Goal: Information Seeking & Learning: Learn about a topic

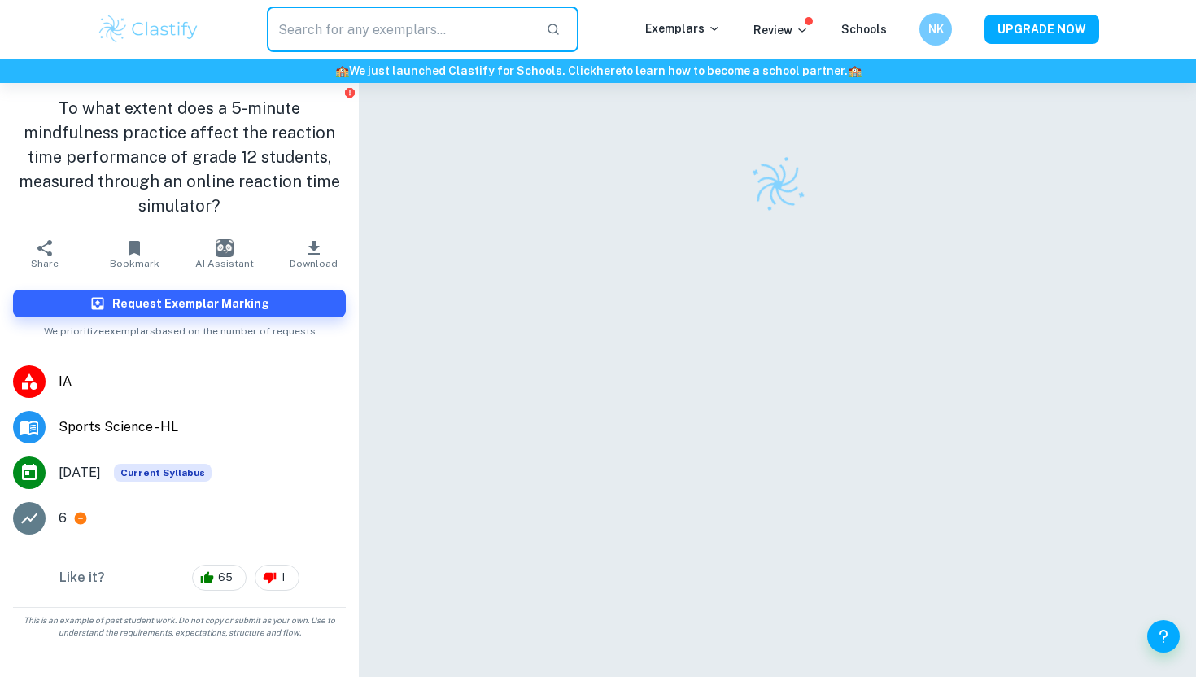
click at [458, 45] on input "text" at bounding box center [400, 30] width 266 height 46
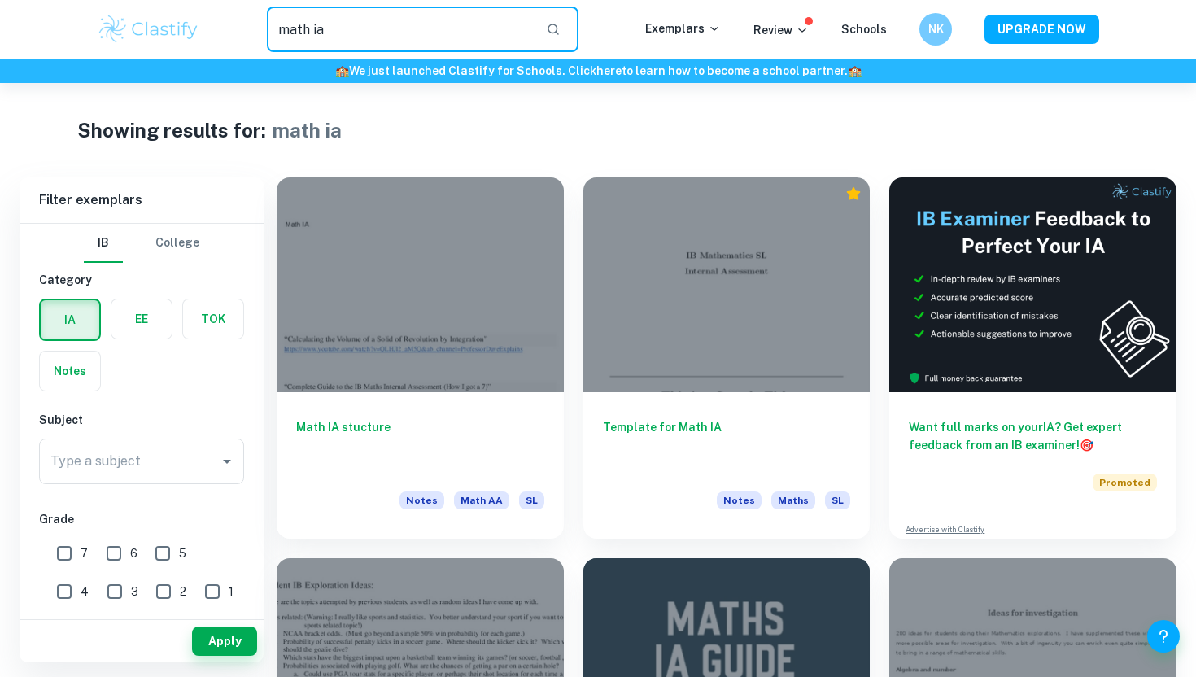
click at [356, 24] on input "math ia" at bounding box center [400, 30] width 266 height 46
type input "math ia swimming"
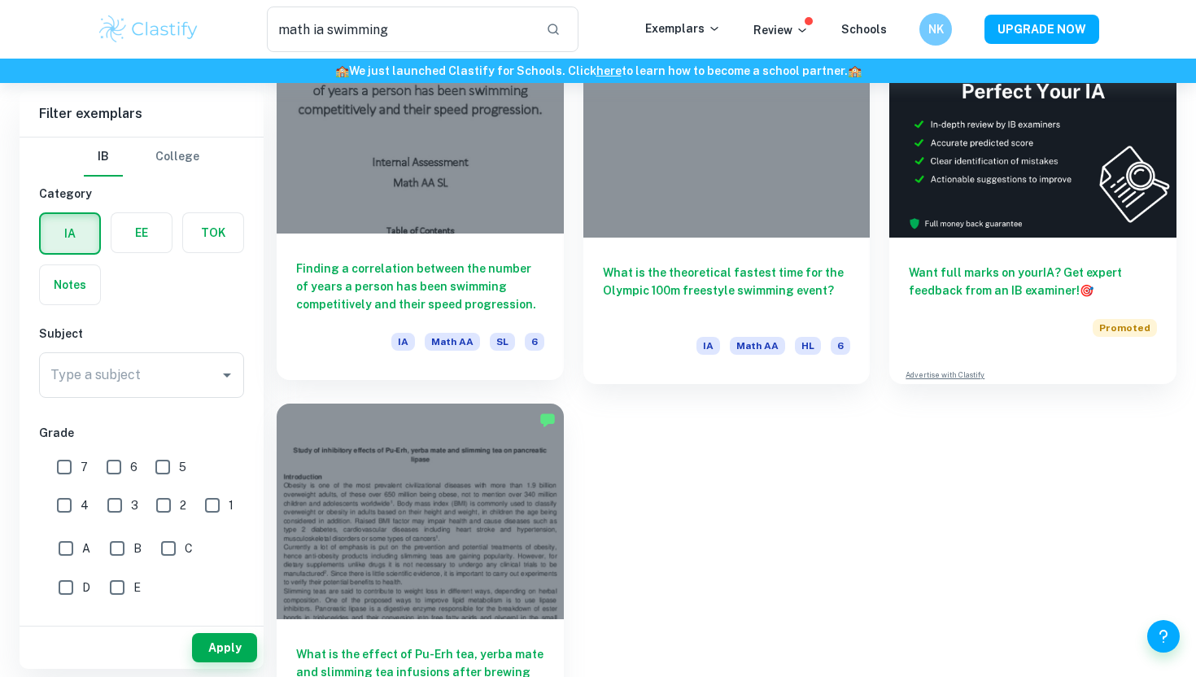
scroll to position [140, 0]
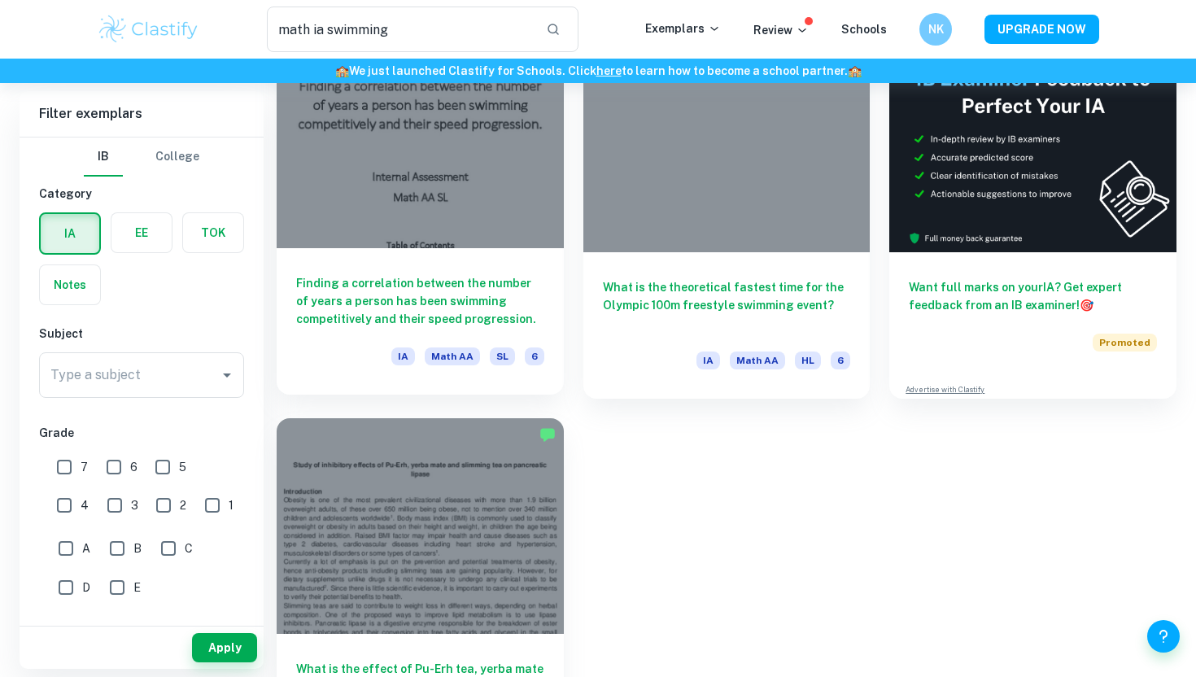
click at [470, 120] on div at bounding box center [420, 140] width 287 height 215
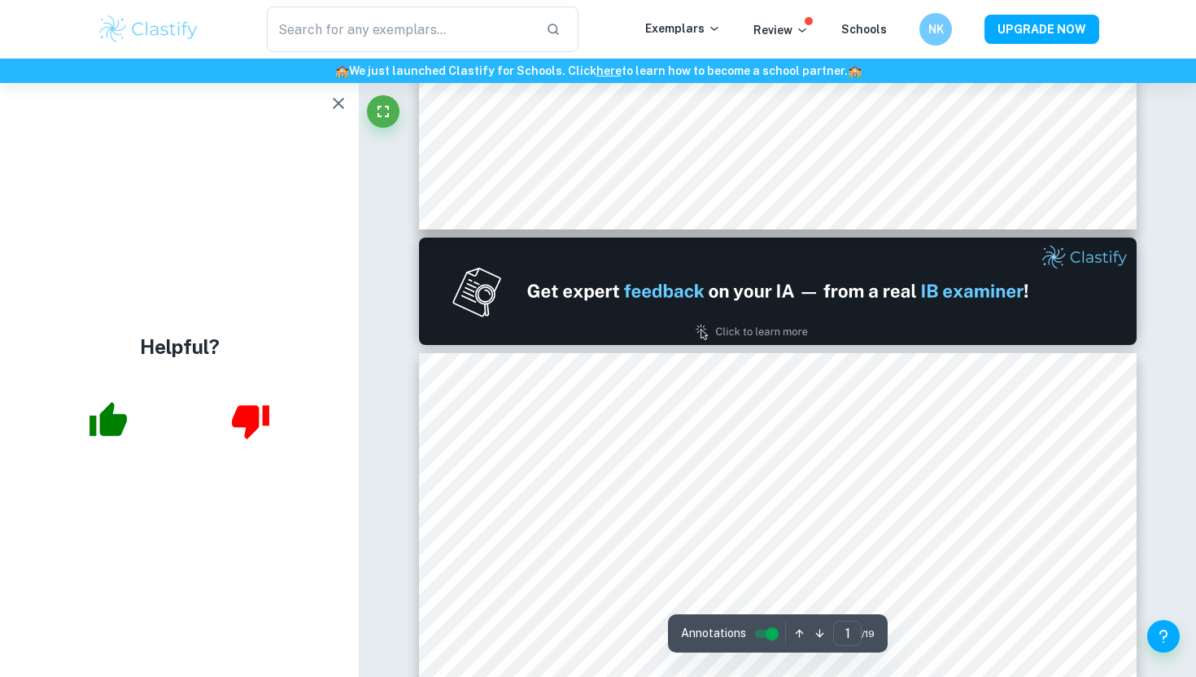
type input "2"
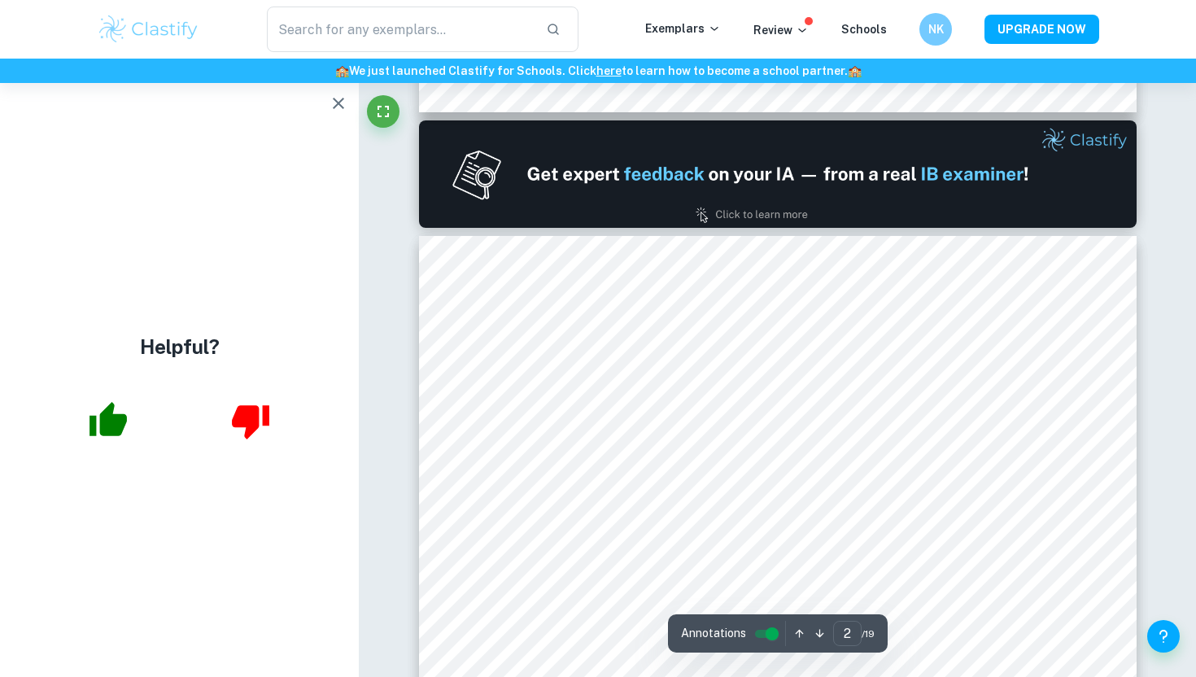
scroll to position [1000, 0]
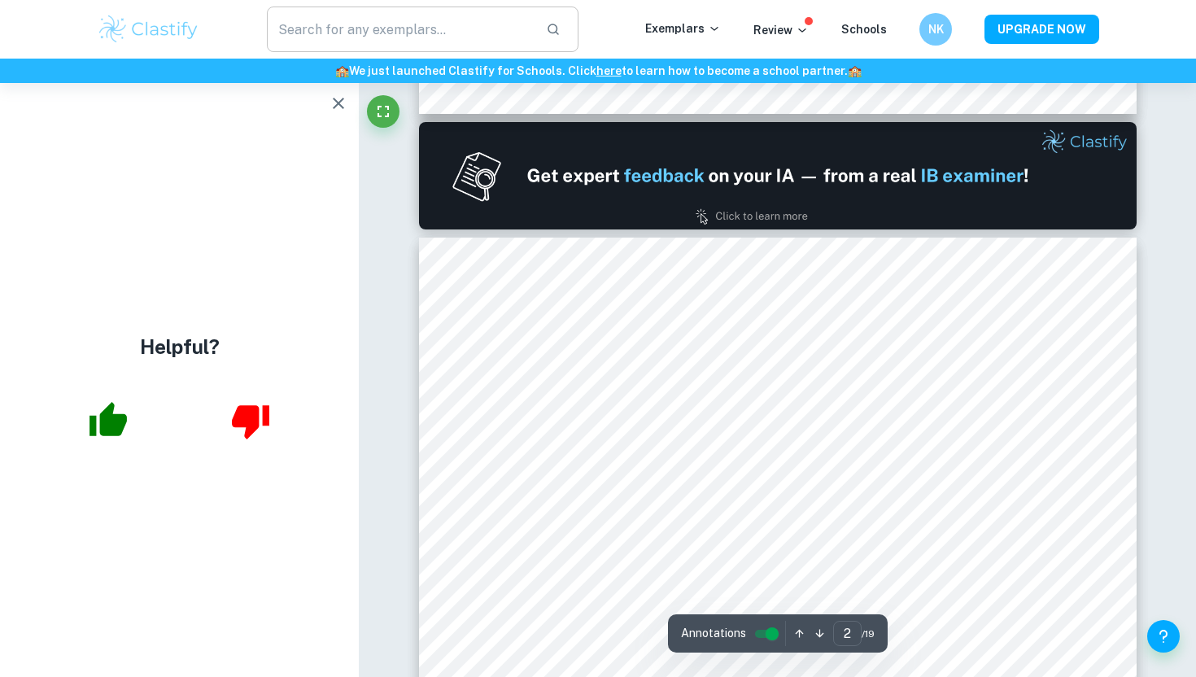
click at [321, 32] on input "text" at bounding box center [400, 30] width 266 height 46
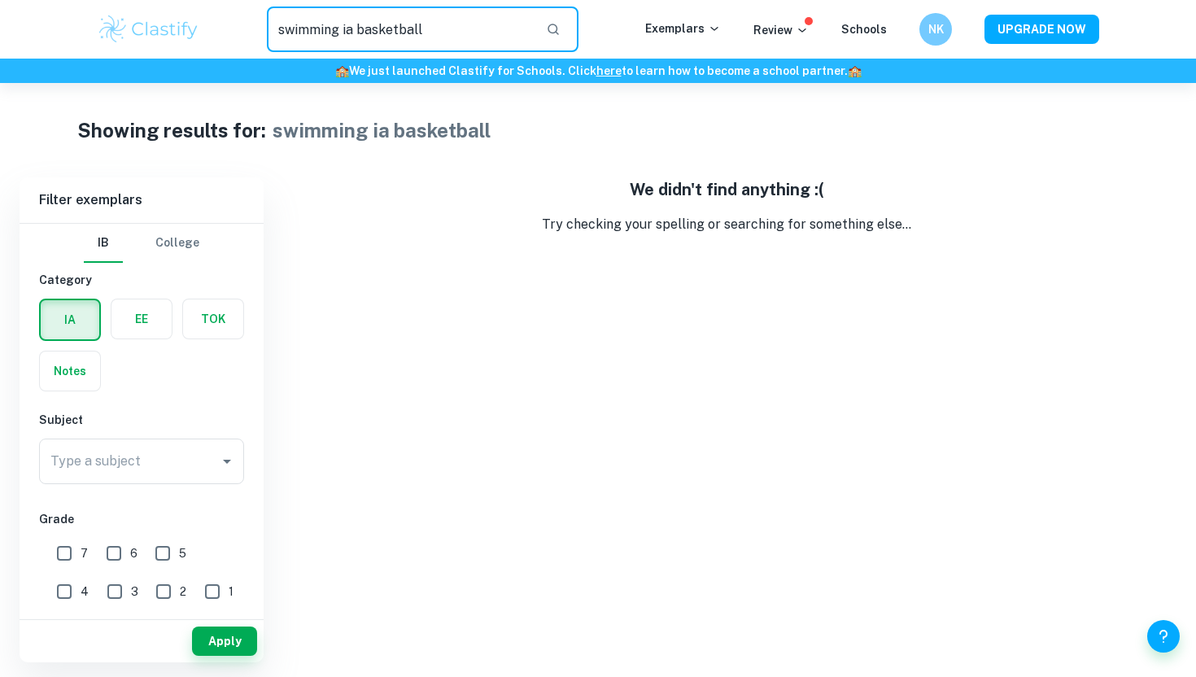
drag, startPoint x: 425, startPoint y: 33, endPoint x: 287, endPoint y: 25, distance: 138.5
click at [287, 25] on input "swimming ia basketball" at bounding box center [400, 30] width 266 height 46
type input "s"
type input "math ia basketball"
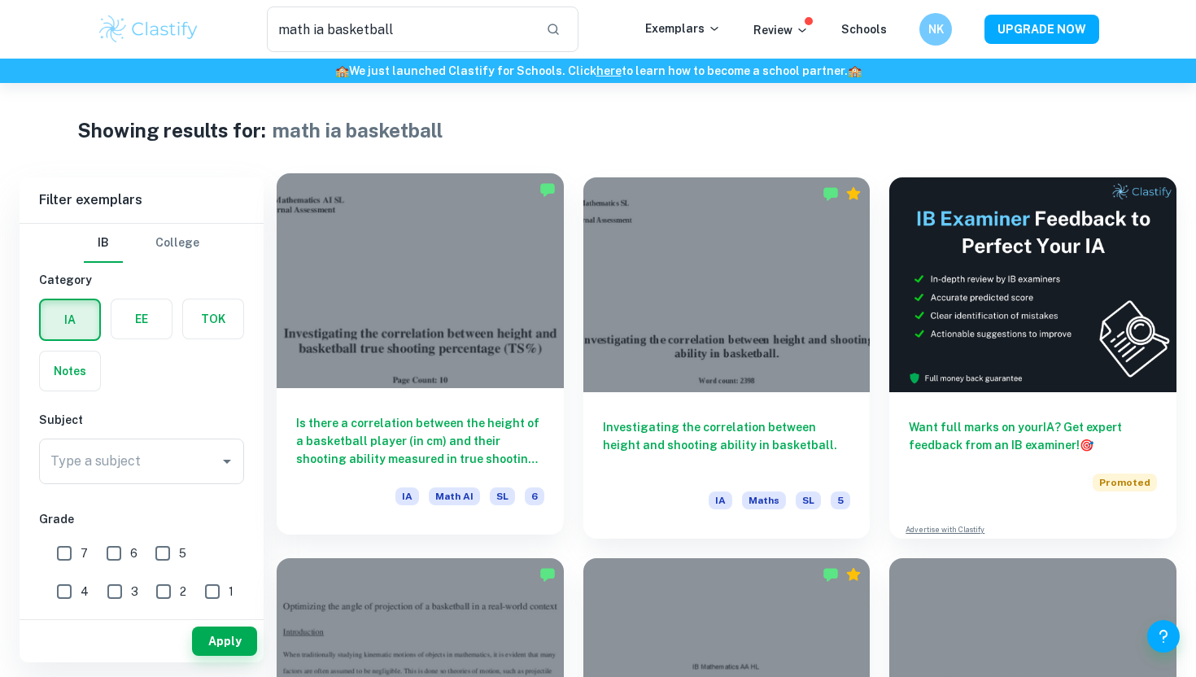
click at [434, 304] on div at bounding box center [420, 280] width 287 height 215
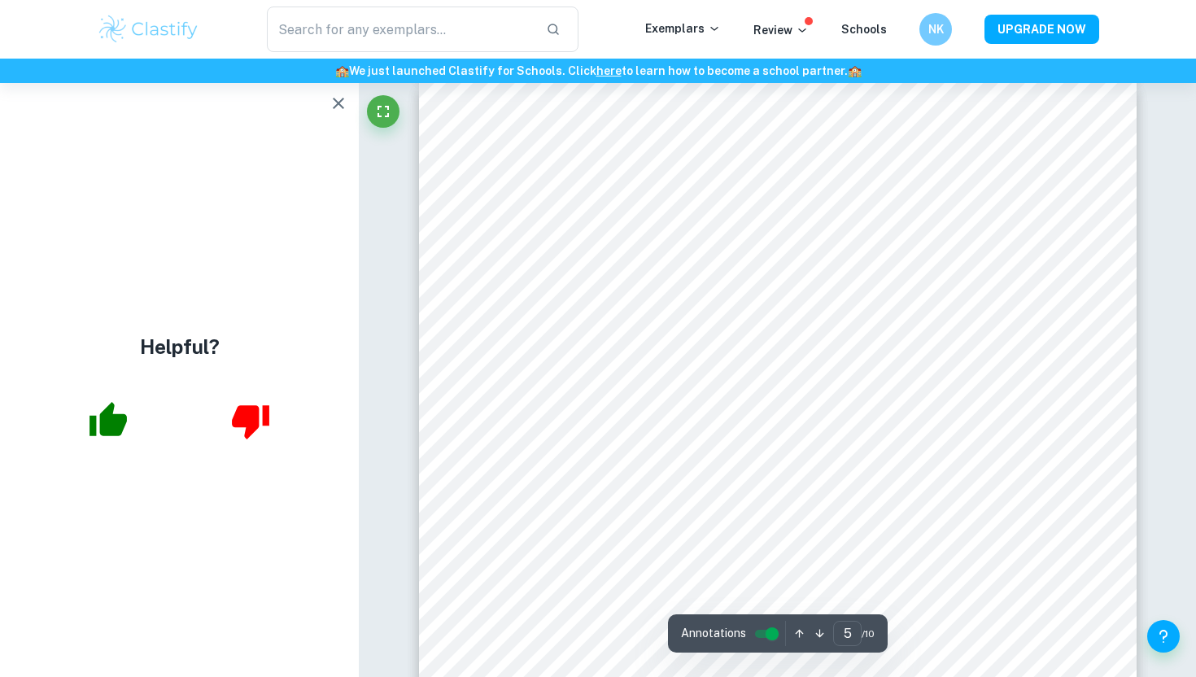
scroll to position [4337, 0]
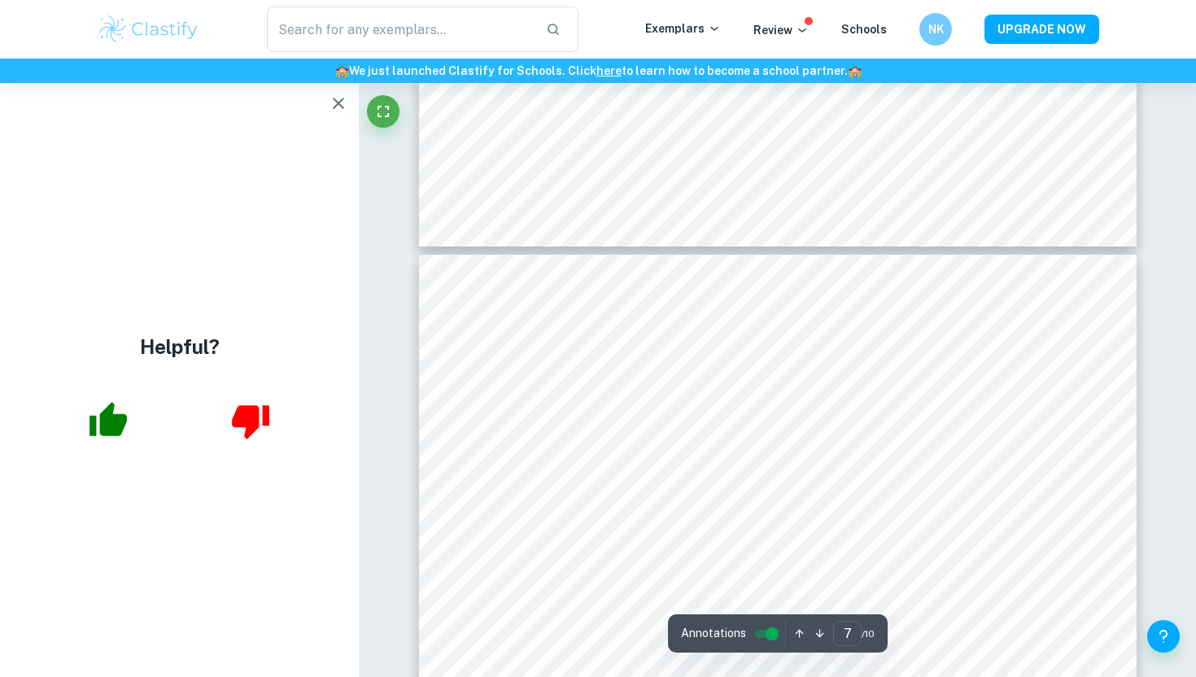
type input "6"
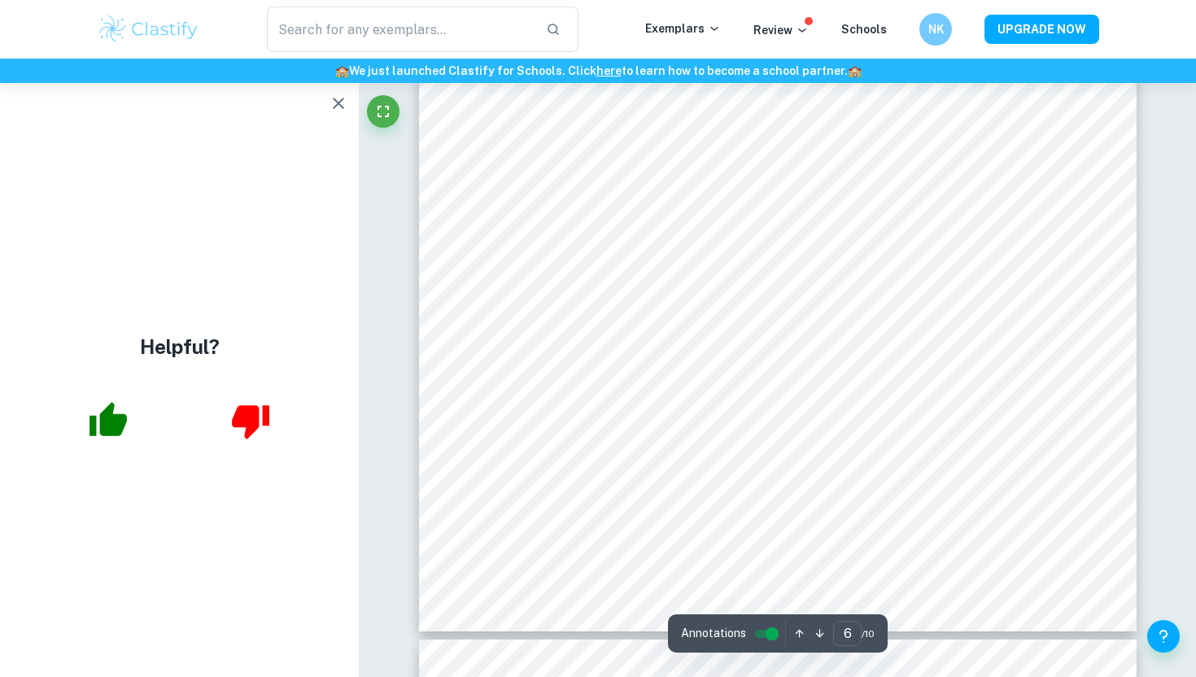
scroll to position [5160, 0]
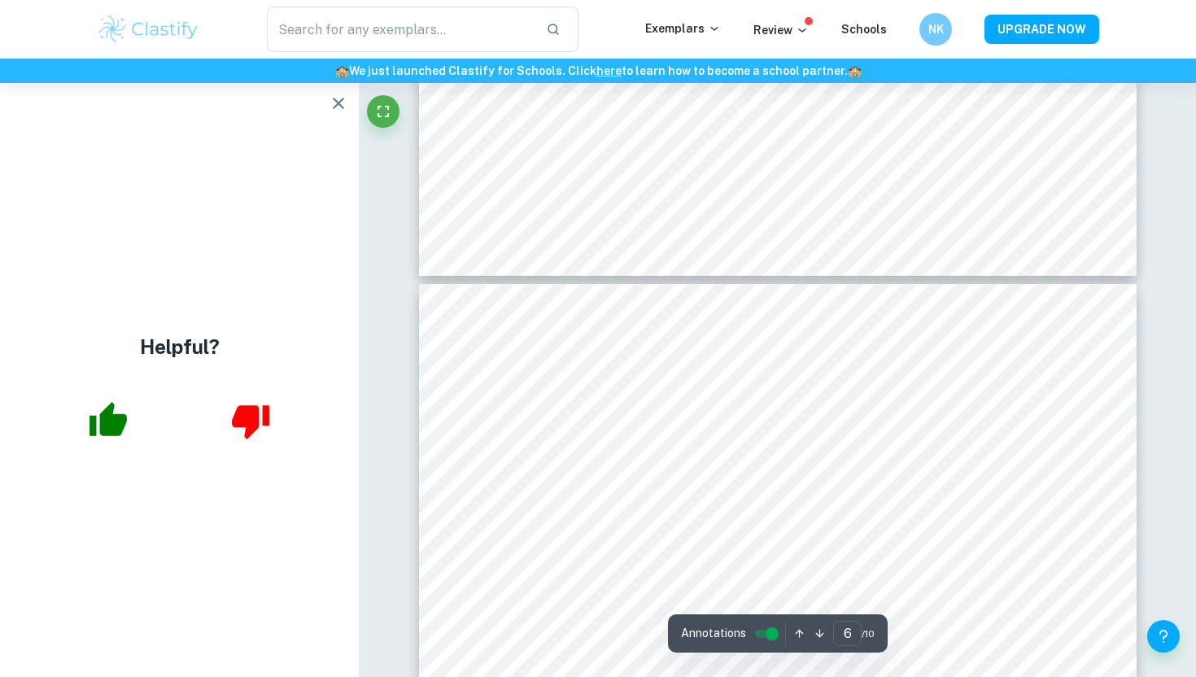
type input "math ia basketball"
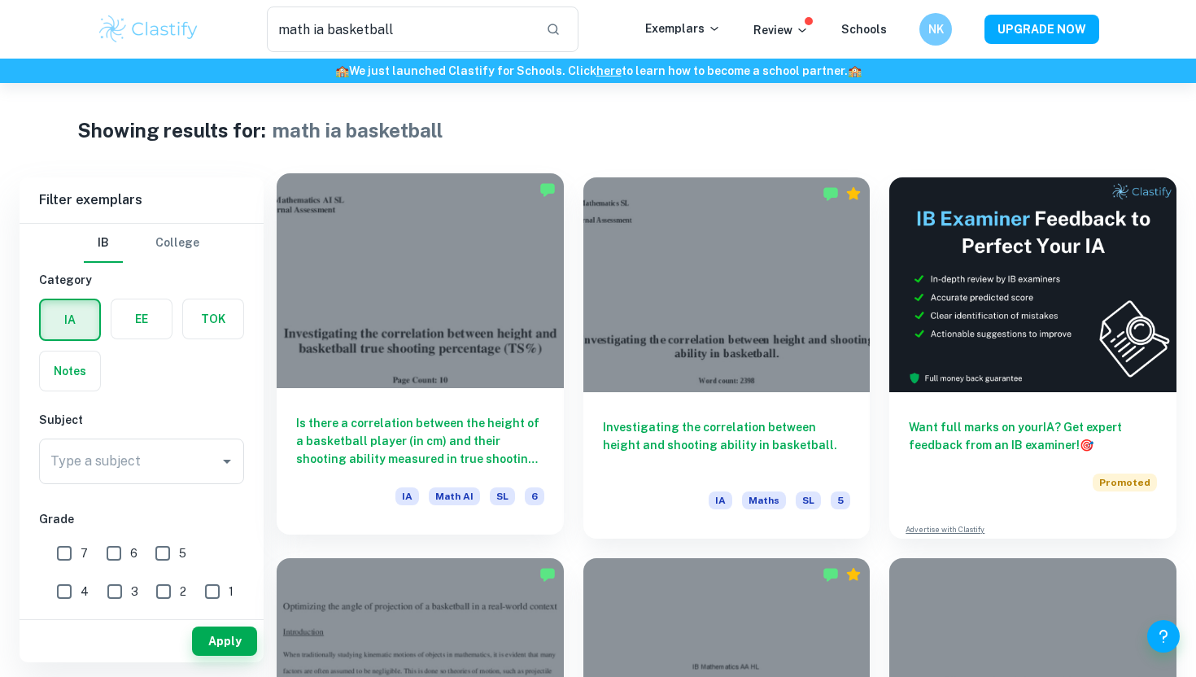
click at [386, 307] on div at bounding box center [420, 280] width 287 height 215
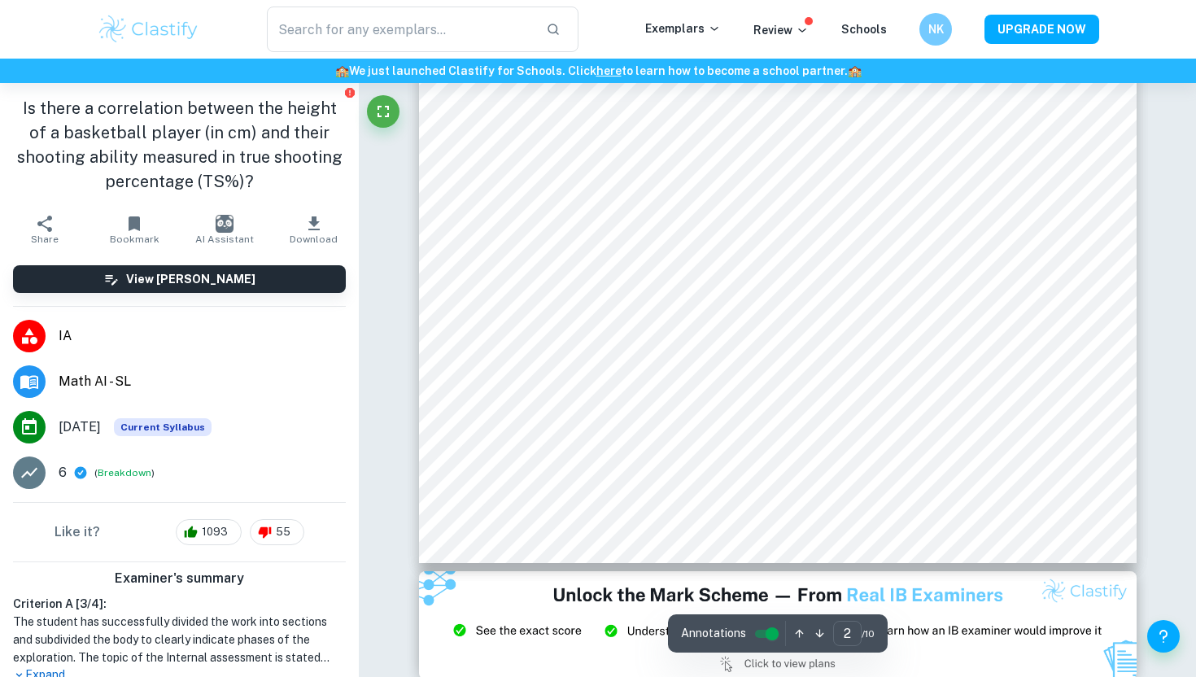
type input "3"
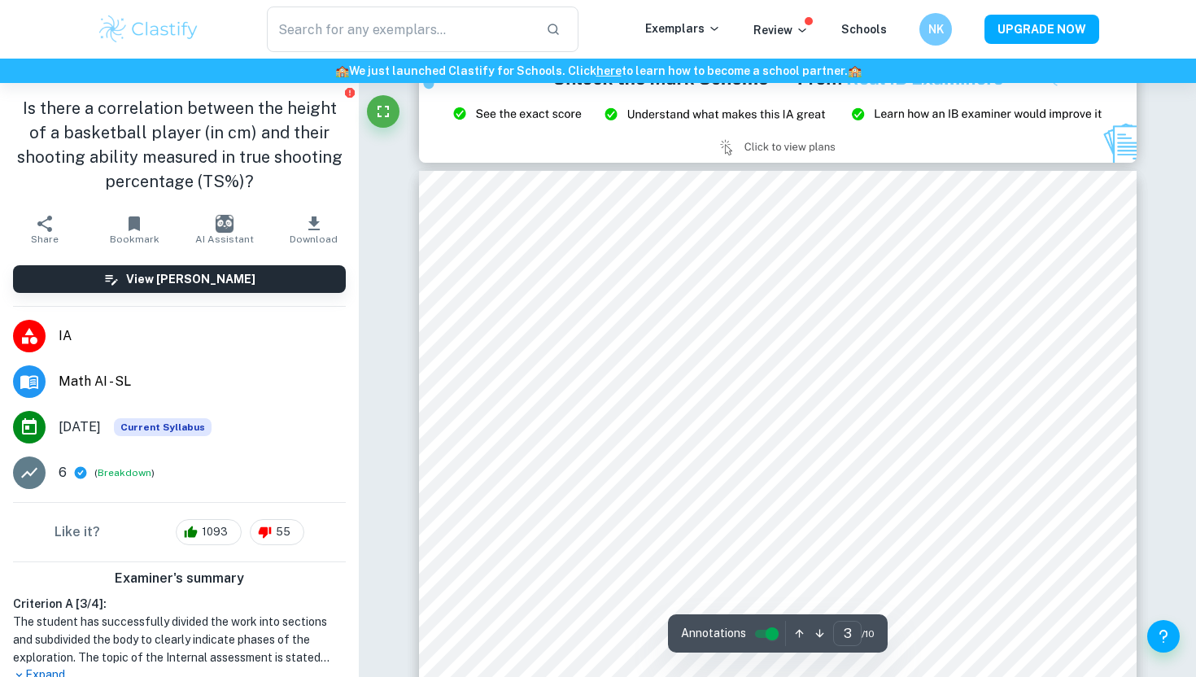
scroll to position [2219, 0]
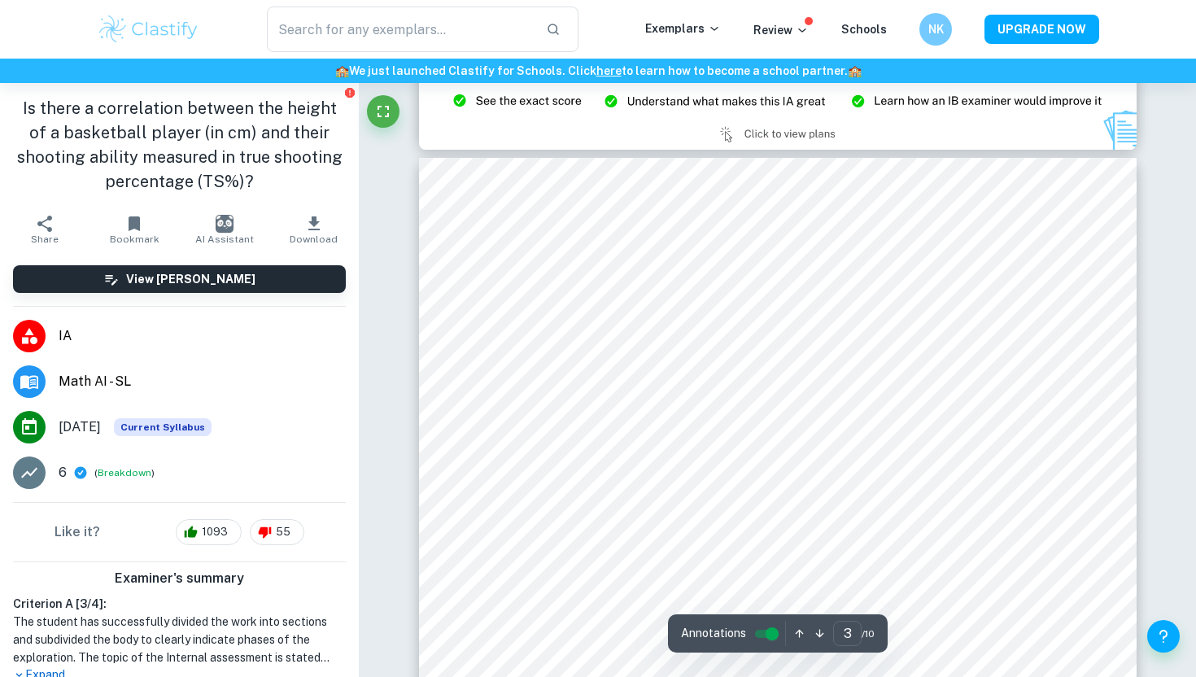
type input "math ia basketball"
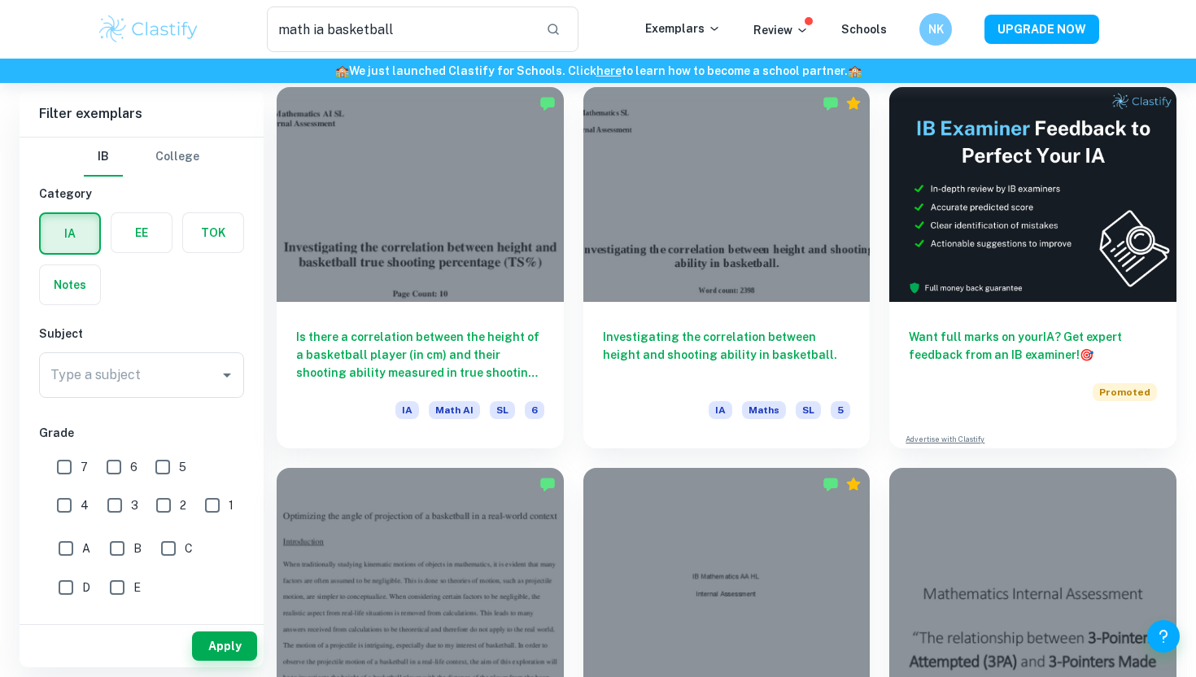
scroll to position [91, 0]
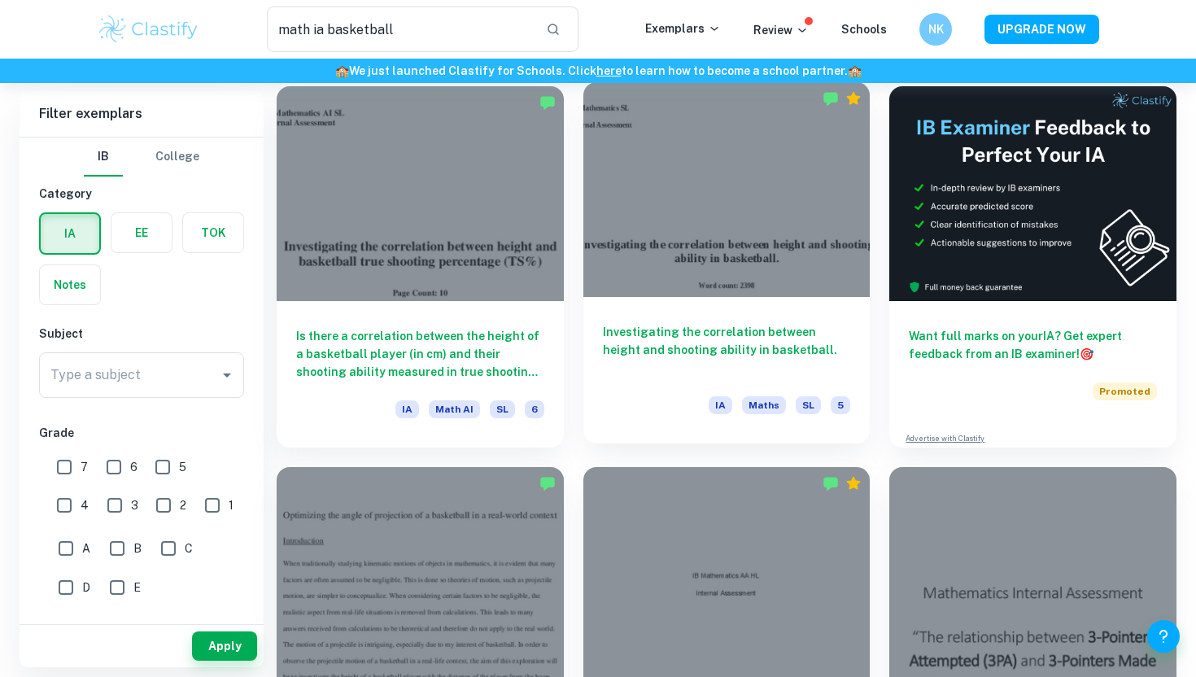
click at [642, 149] on div at bounding box center [726, 189] width 287 height 215
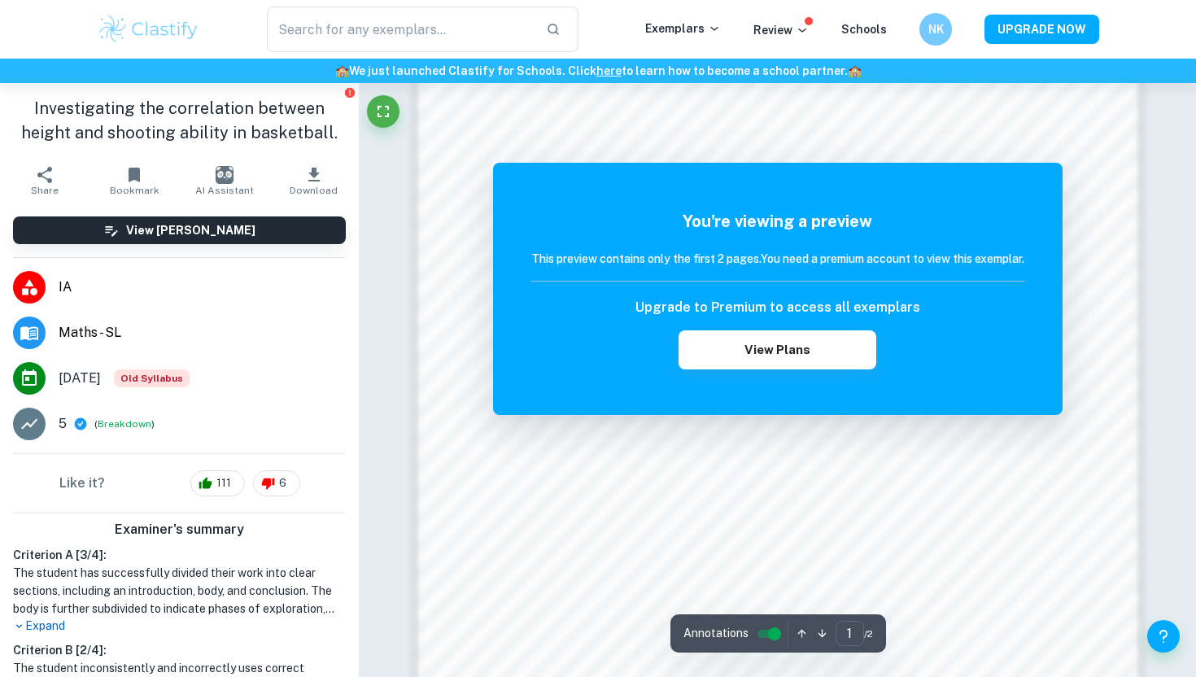
scroll to position [1572, 0]
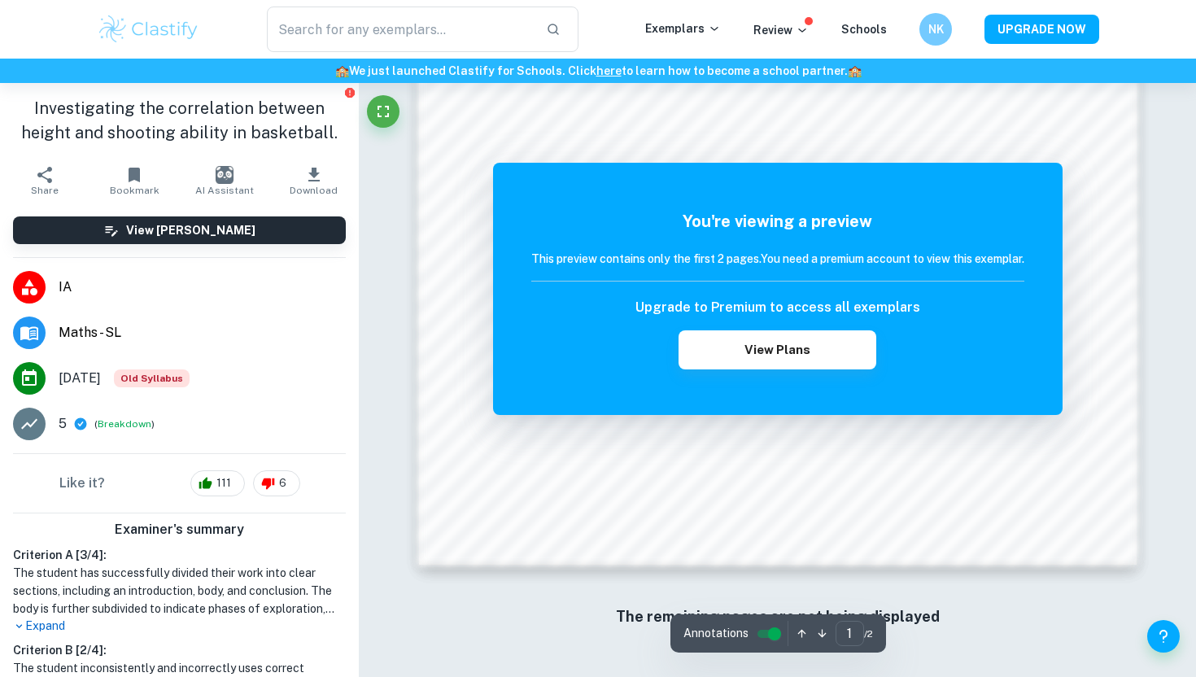
type input "math ia basketball"
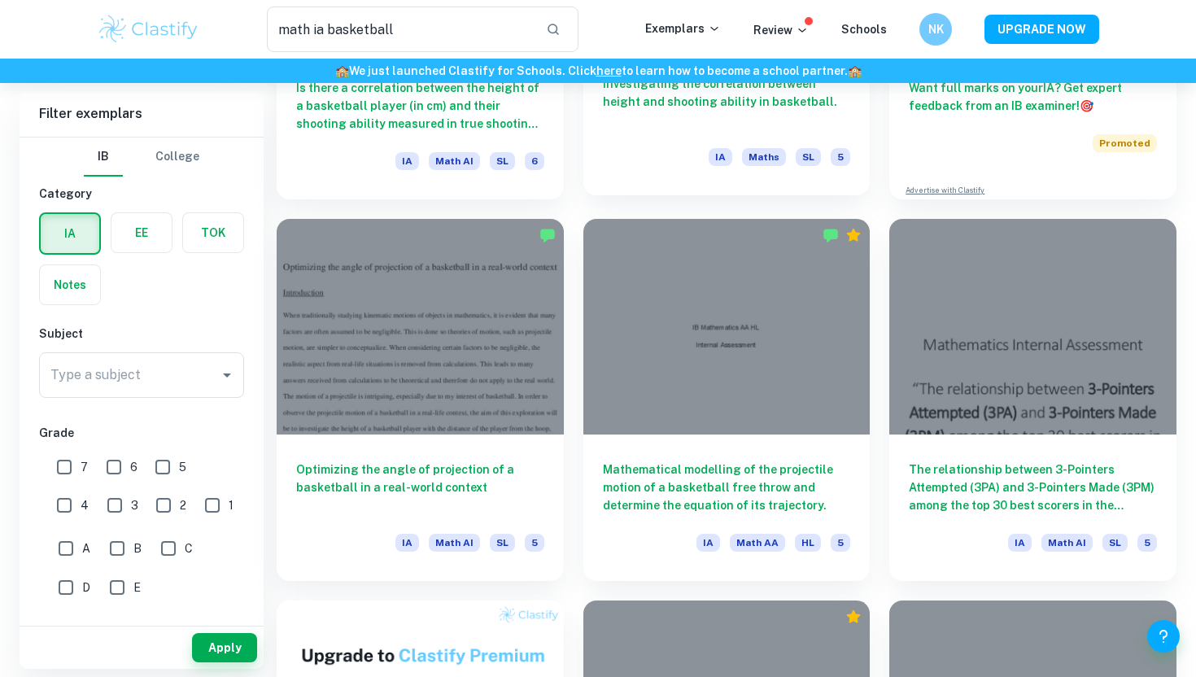
scroll to position [370, 0]
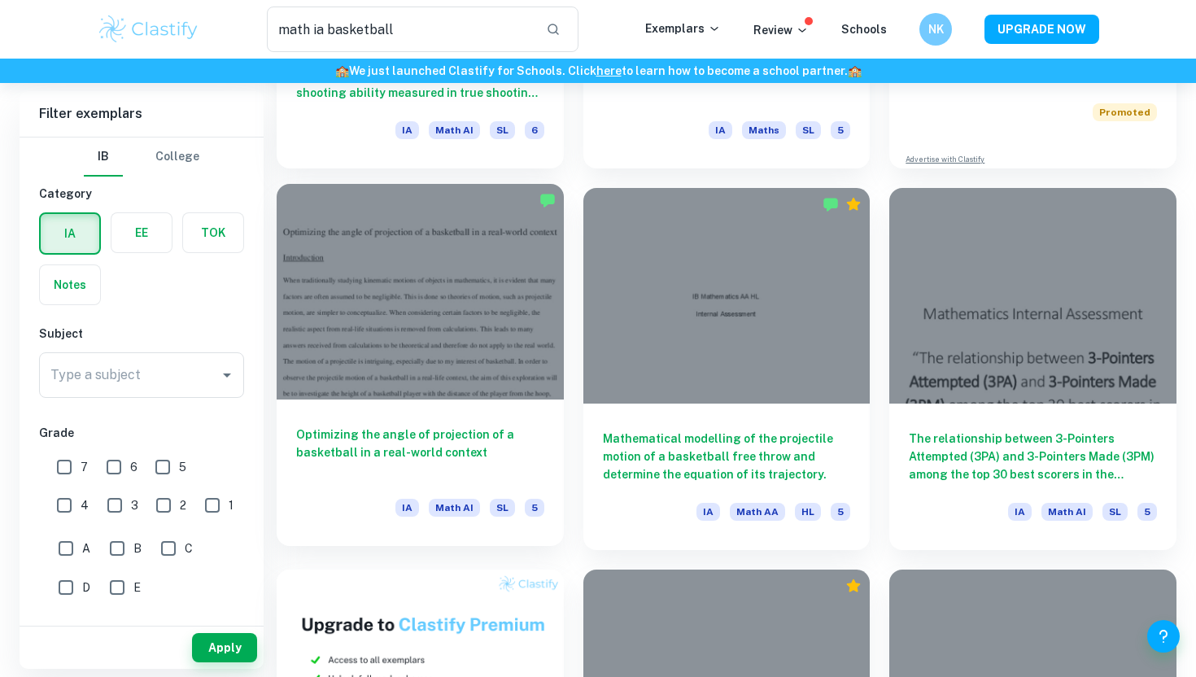
click at [469, 278] on div at bounding box center [420, 291] width 287 height 215
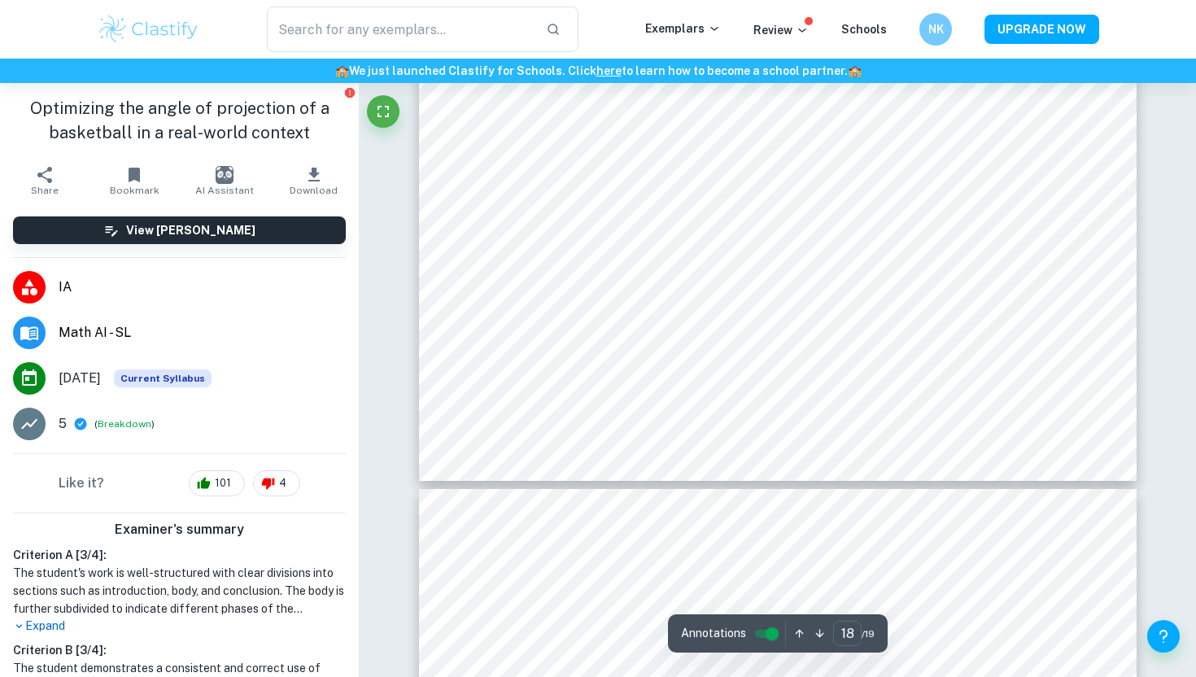
type input "17"
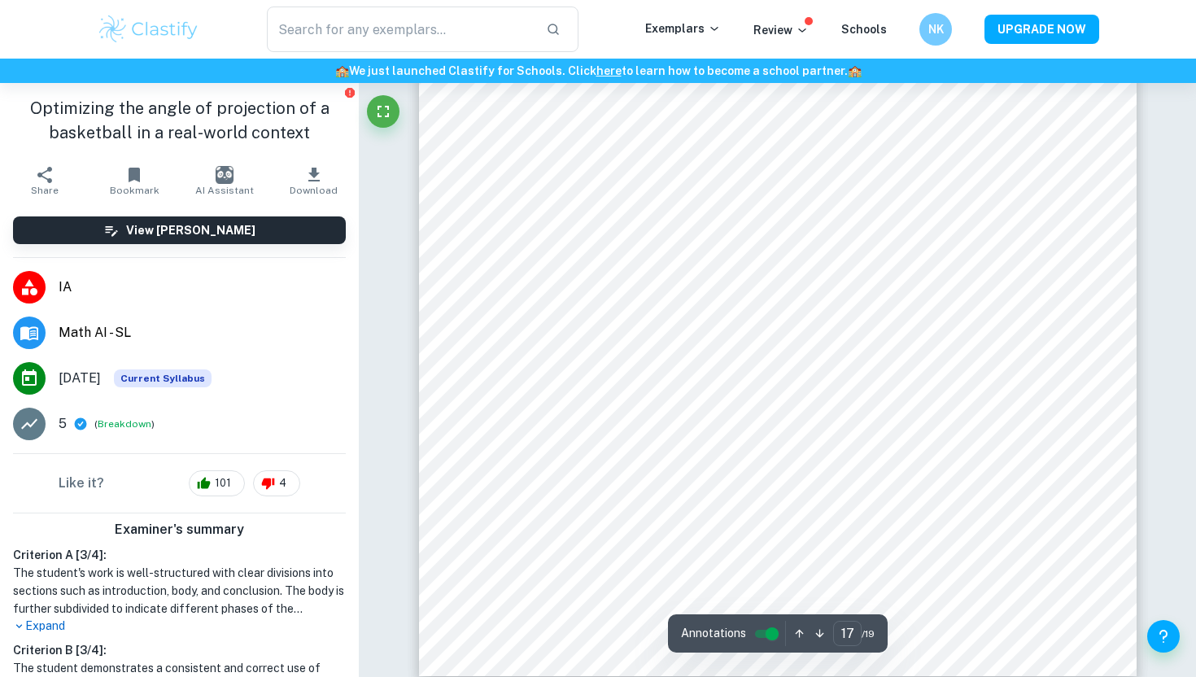
type input "math ia basketball"
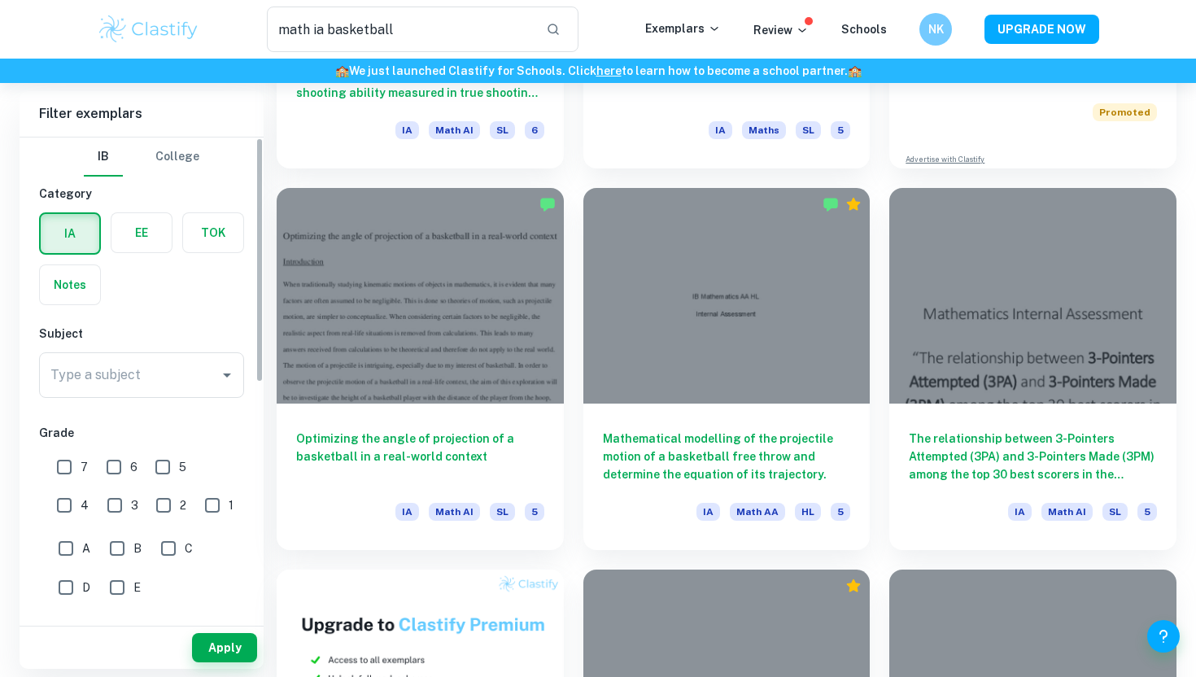
scroll to position [130, 0]
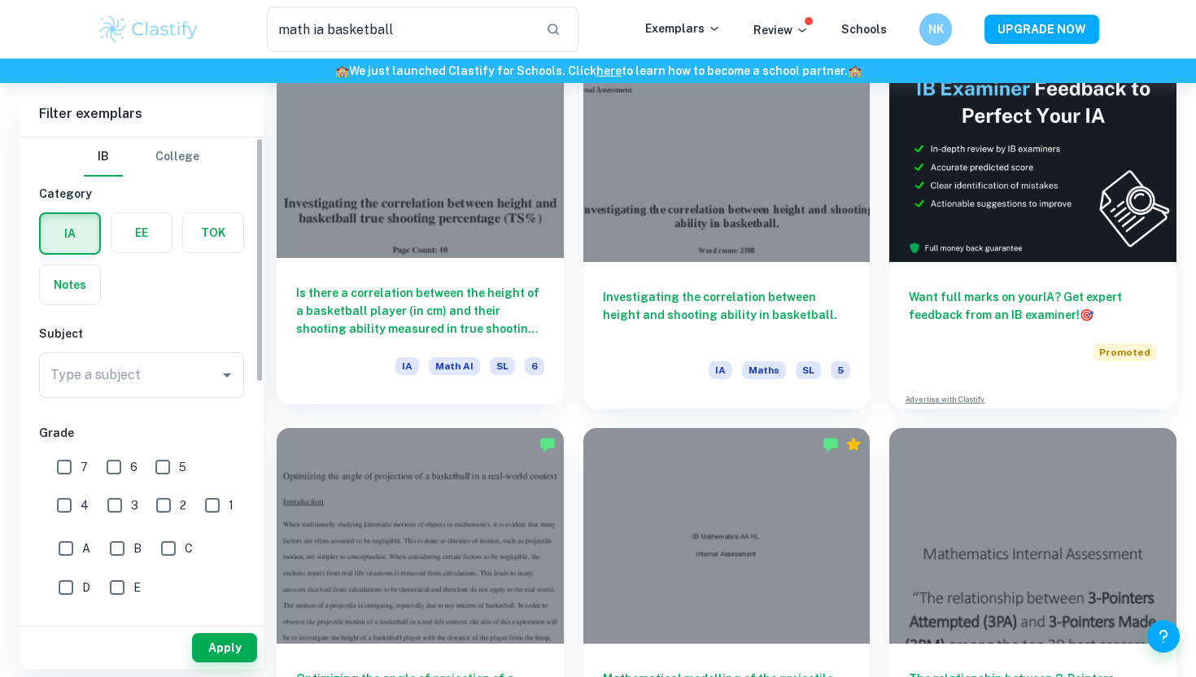
click at [443, 216] on div at bounding box center [420, 150] width 287 height 215
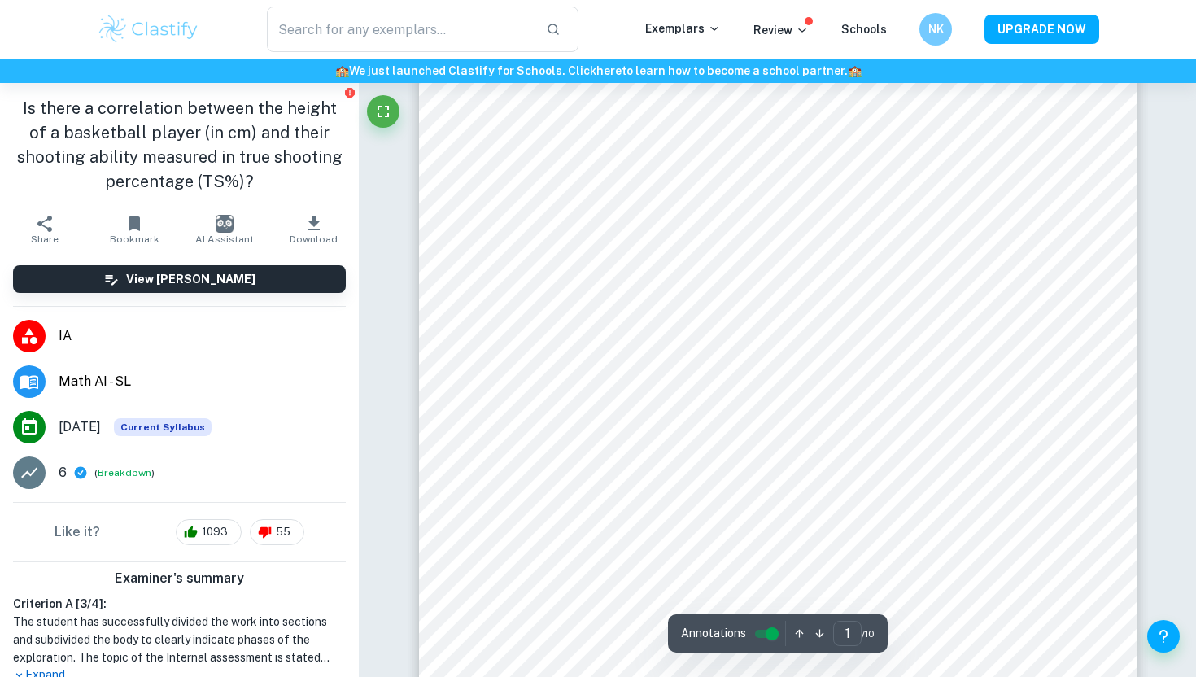
scroll to position [114, 0]
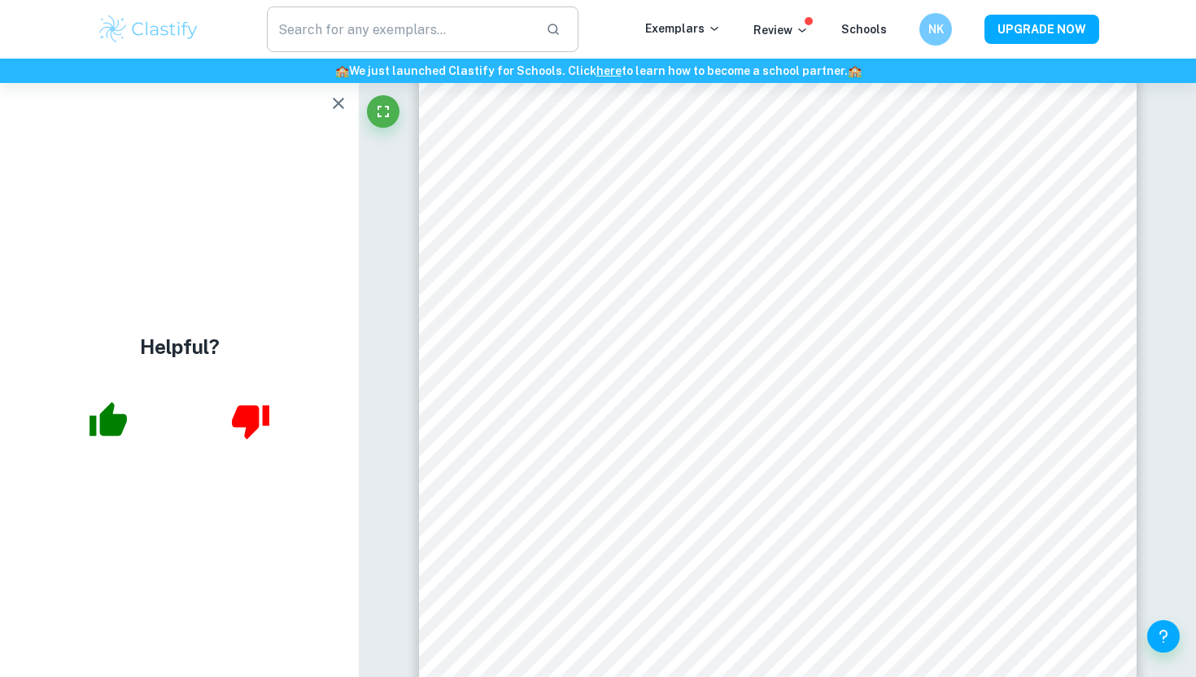
click at [353, 30] on input "text" at bounding box center [400, 30] width 266 height 46
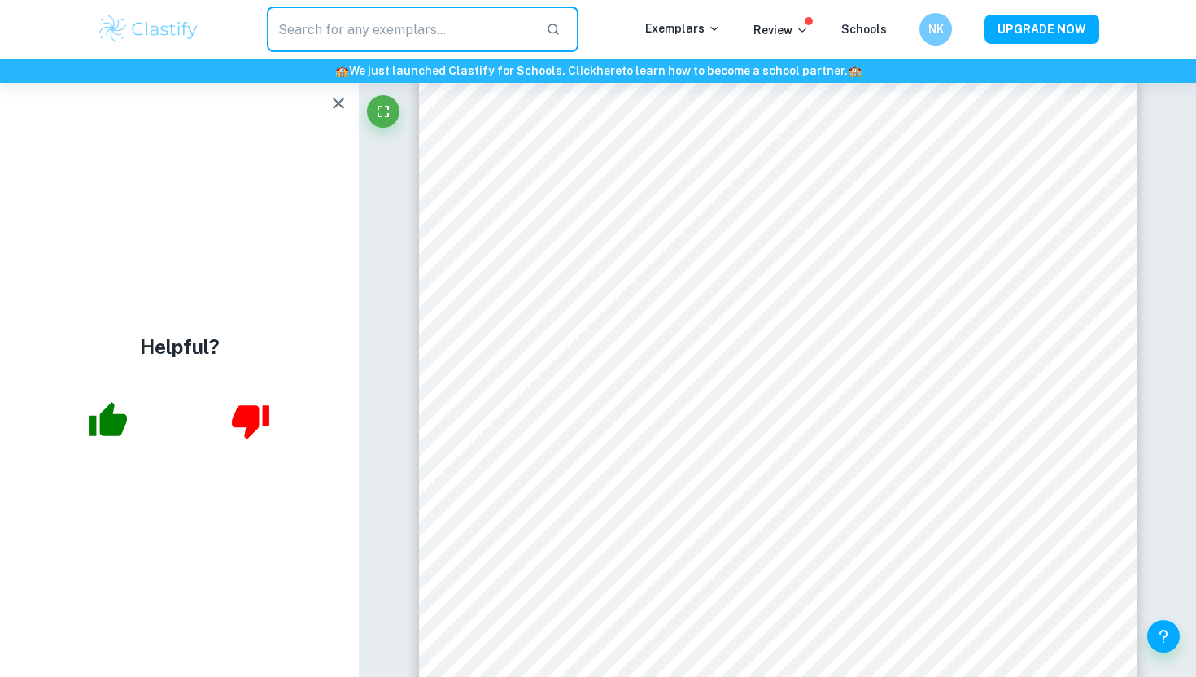
type input "i"
type input "ia math topic"
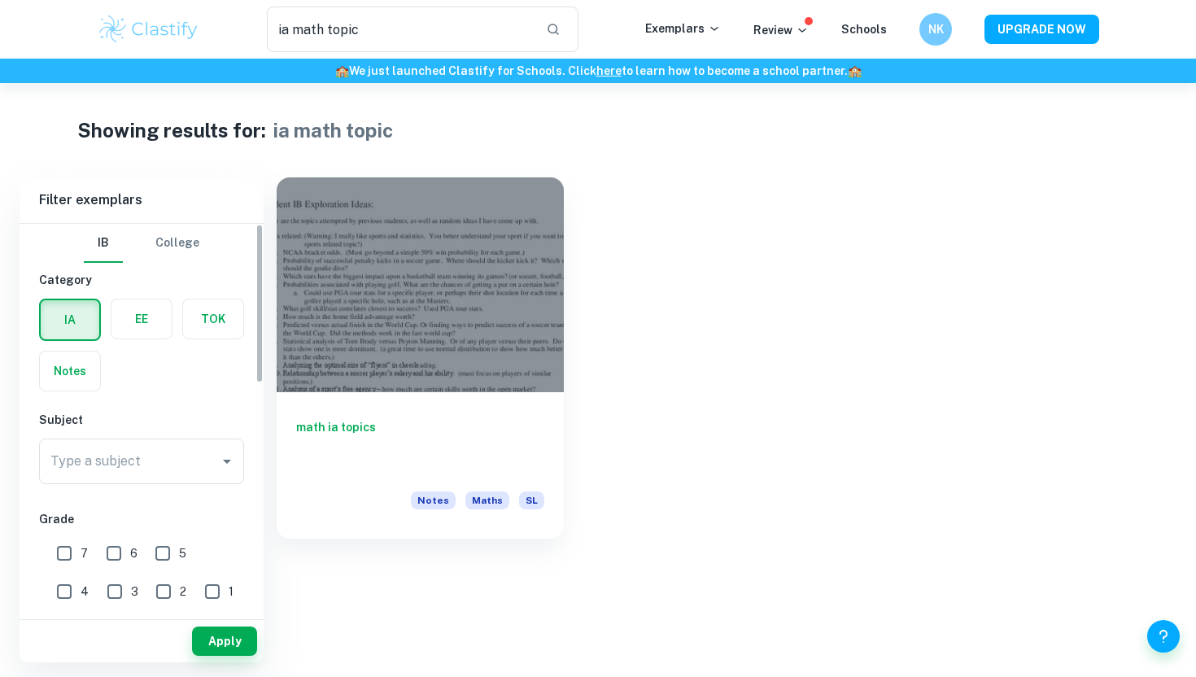
click at [107, 548] on input "6" at bounding box center [114, 553] width 33 height 33
checkbox input "true"
click at [71, 553] on input "7" at bounding box center [64, 553] width 33 height 33
checkbox input "true"
click at [212, 639] on button "Apply" at bounding box center [224, 640] width 65 height 29
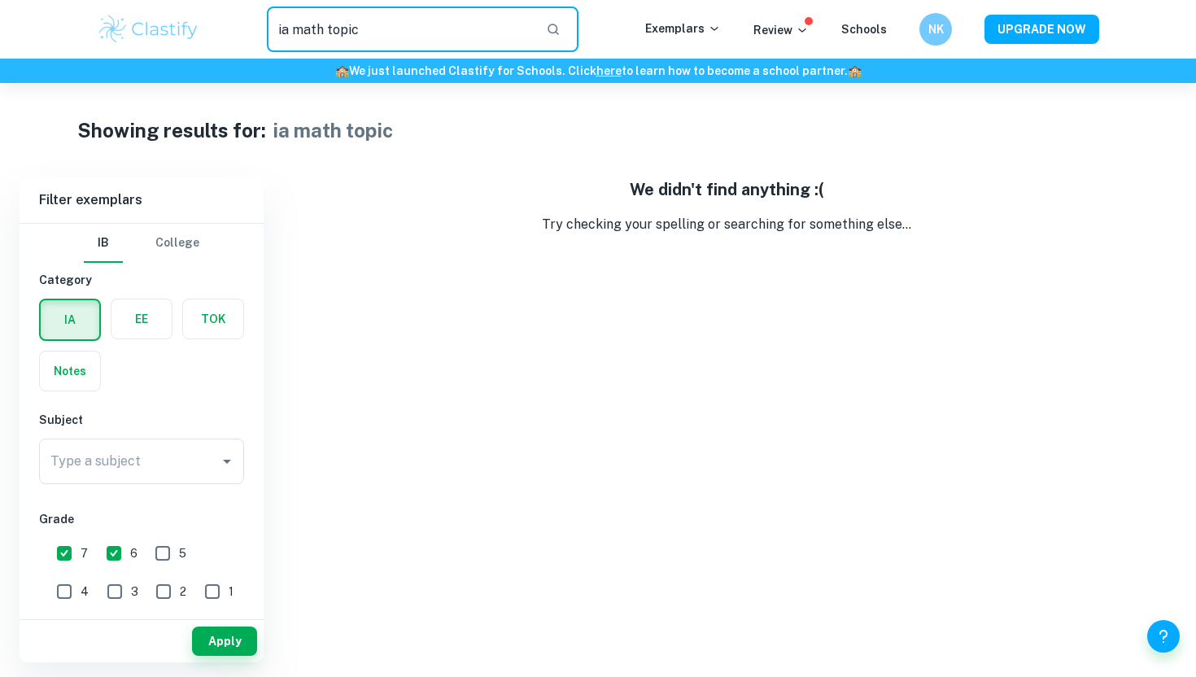
drag, startPoint x: 373, startPoint y: 33, endPoint x: 338, endPoint y: 33, distance: 35.0
click at [338, 33] on input "ia math topic" at bounding box center [400, 30] width 266 height 46
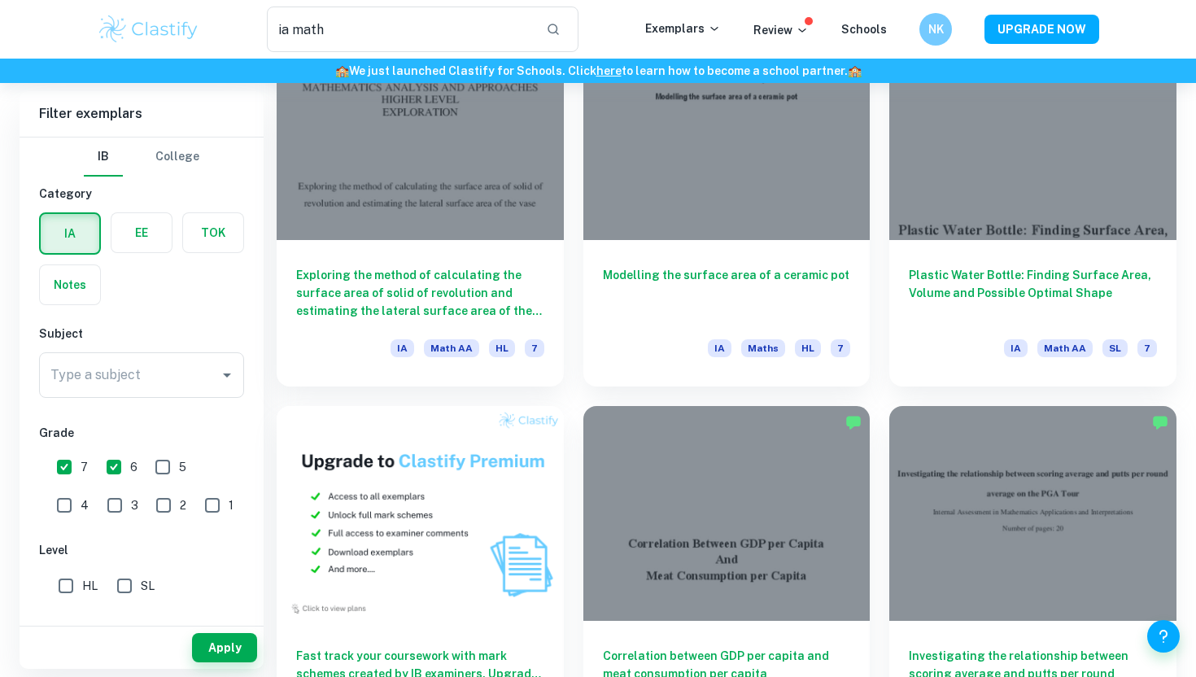
scroll to position [545, 0]
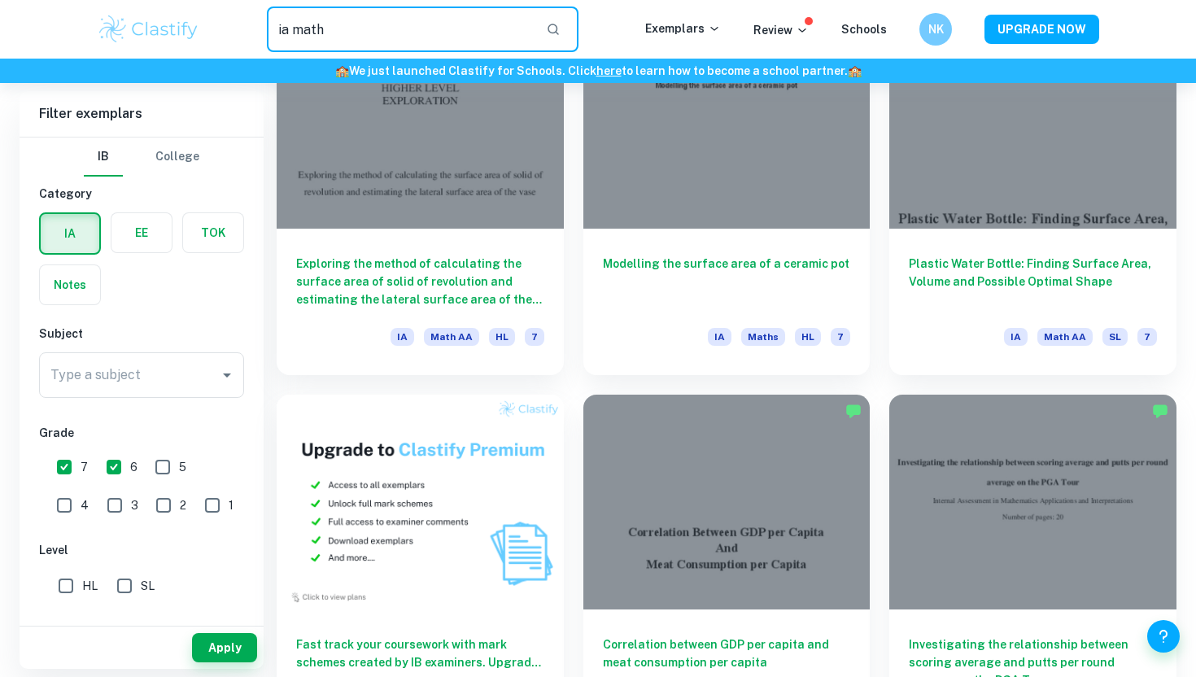
click at [448, 22] on input "ia math" at bounding box center [400, 30] width 266 height 46
type input "ia math sports"
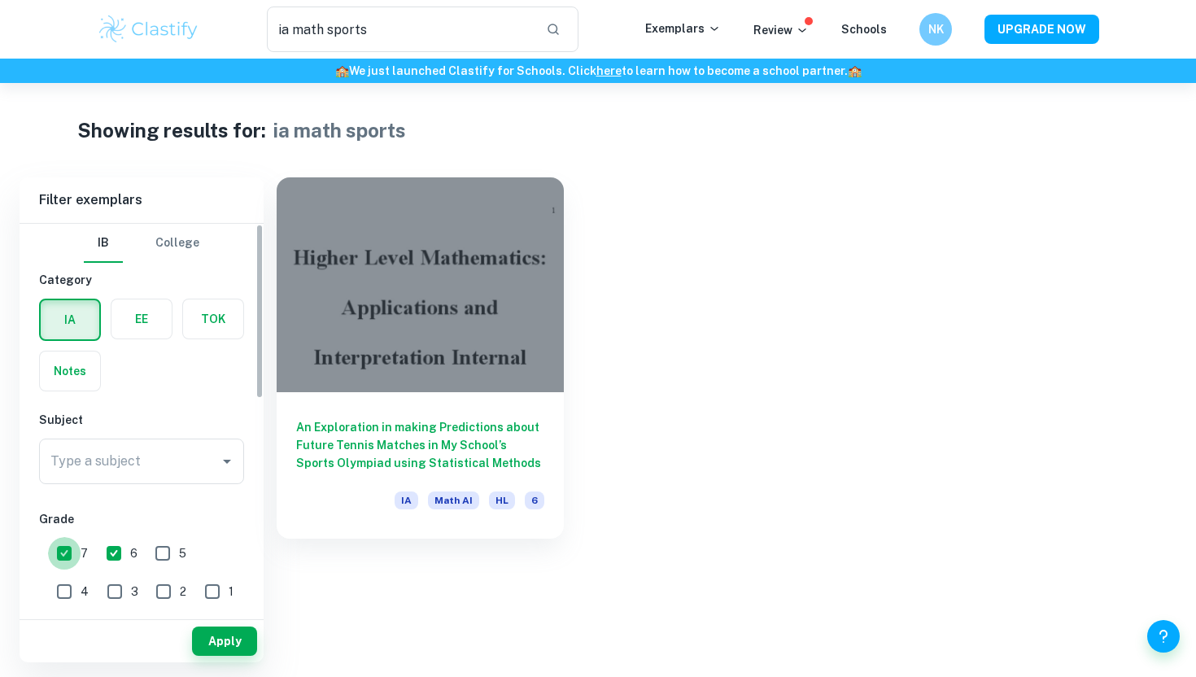
click at [61, 543] on input "7" at bounding box center [64, 553] width 33 height 33
checkbox input "false"
click at [107, 548] on input "6" at bounding box center [114, 553] width 33 height 33
checkbox input "false"
click at [263, 652] on div "Filter exemplars IB College Category IA EE TOK Notes Subject Type a subject Typ…" at bounding box center [598, 419] width 1157 height 485
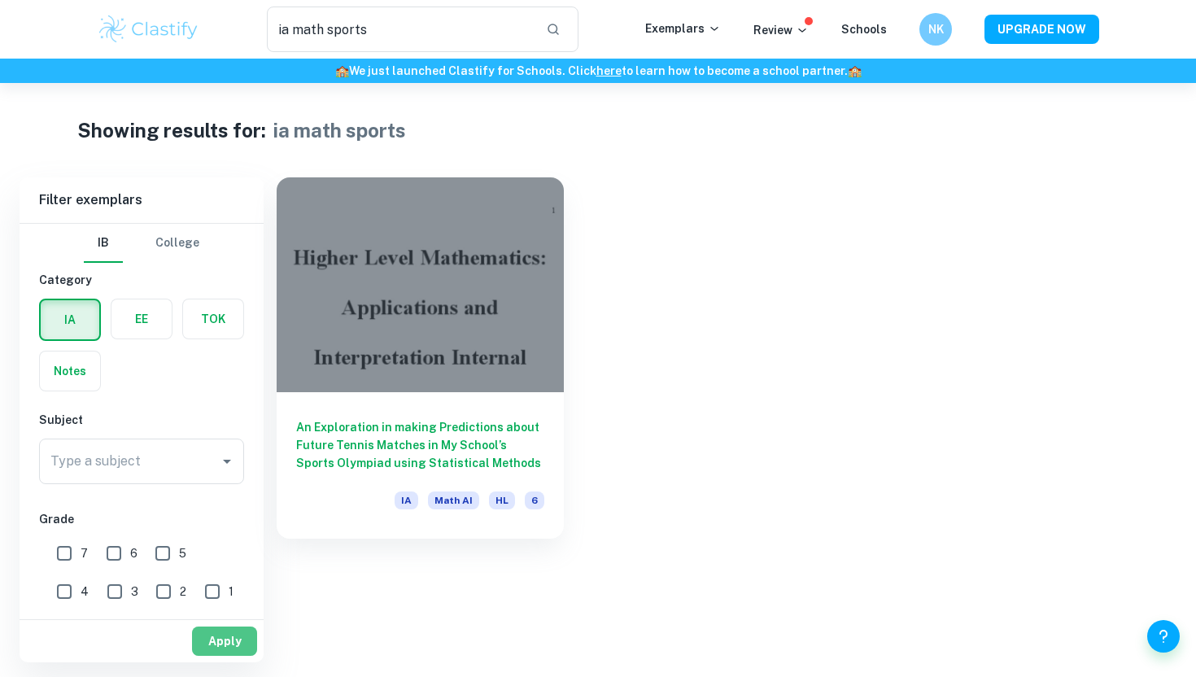
click at [229, 644] on button "Apply" at bounding box center [224, 640] width 65 height 29
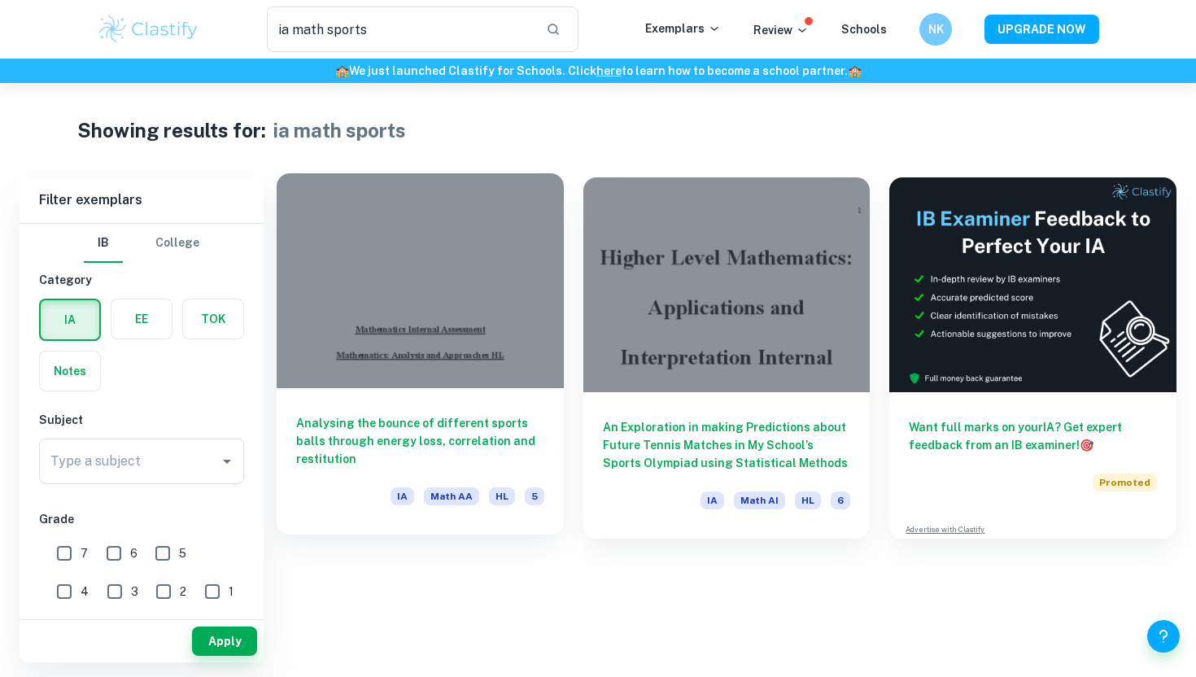
click at [443, 316] on div at bounding box center [420, 280] width 287 height 215
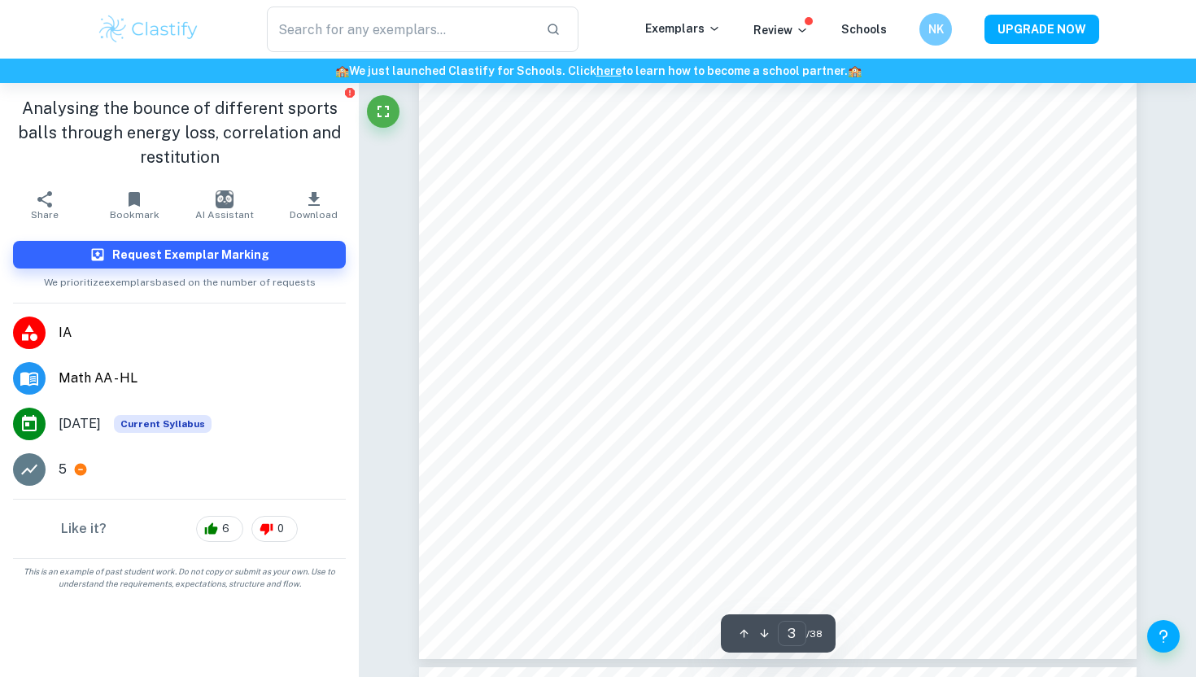
type input "4"
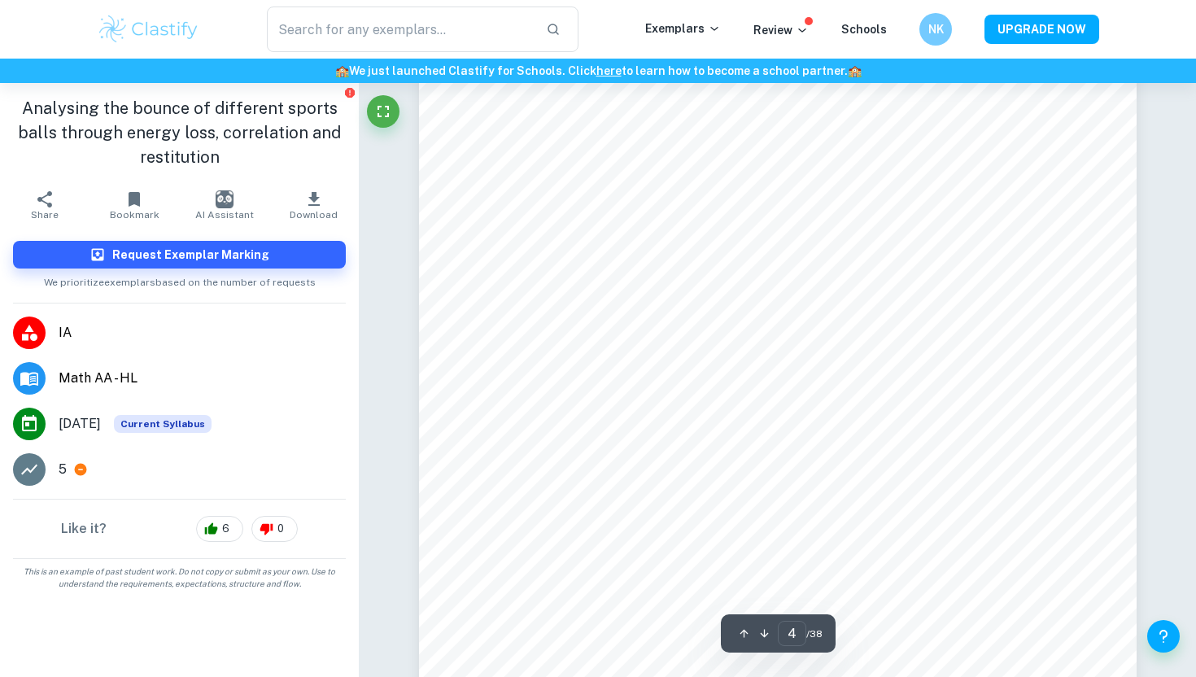
scroll to position [3672, 0]
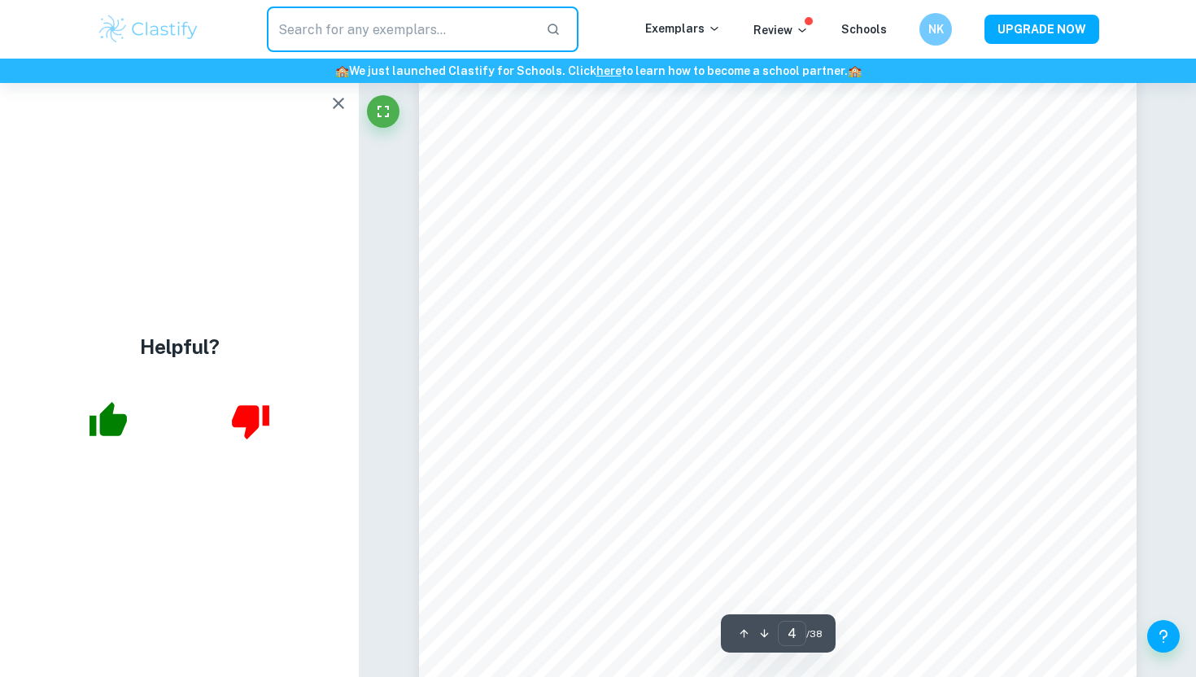
click at [388, 42] on input "text" at bounding box center [400, 30] width 266 height 46
type input "t"
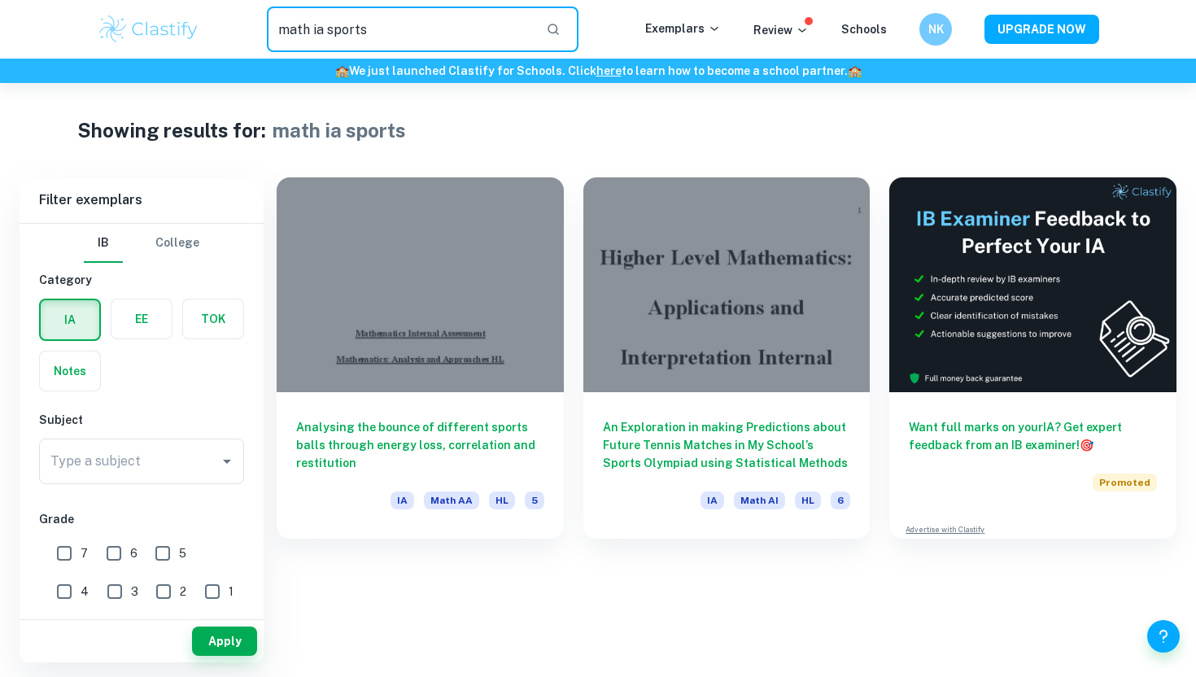
click at [380, 31] on input "math ia sports" at bounding box center [400, 30] width 266 height 46
type input "math ia football"
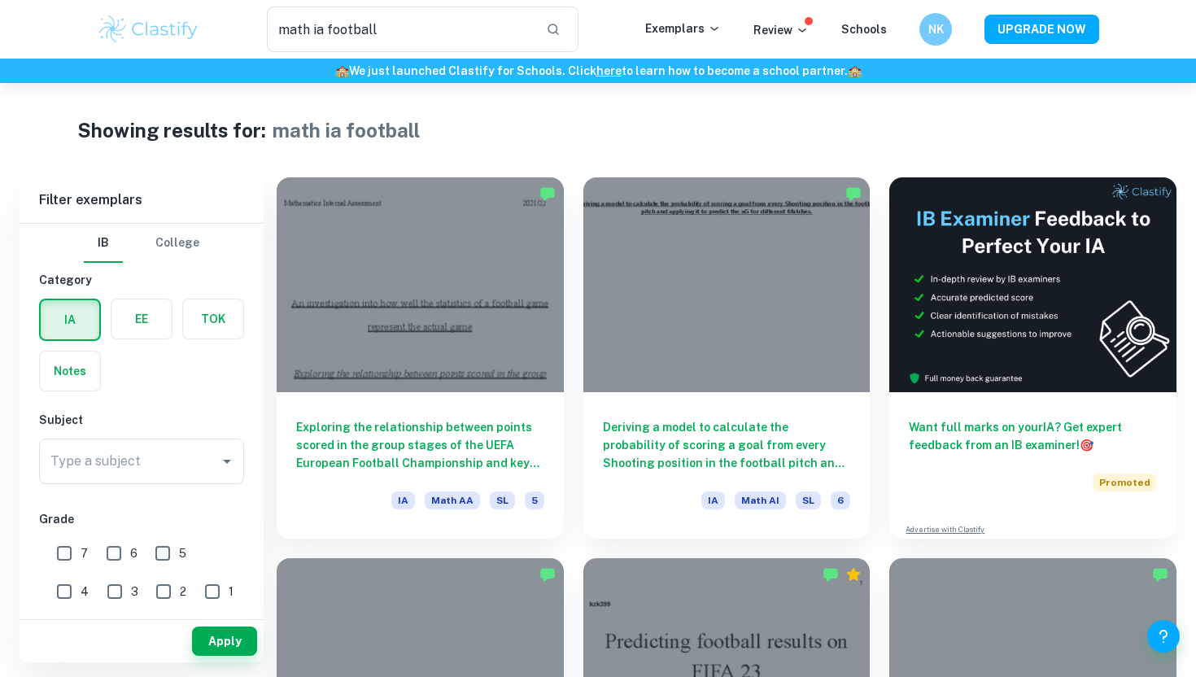
click at [70, 556] on input "7" at bounding box center [64, 553] width 33 height 33
checkbox input "true"
click at [227, 640] on button "Apply" at bounding box center [224, 640] width 65 height 29
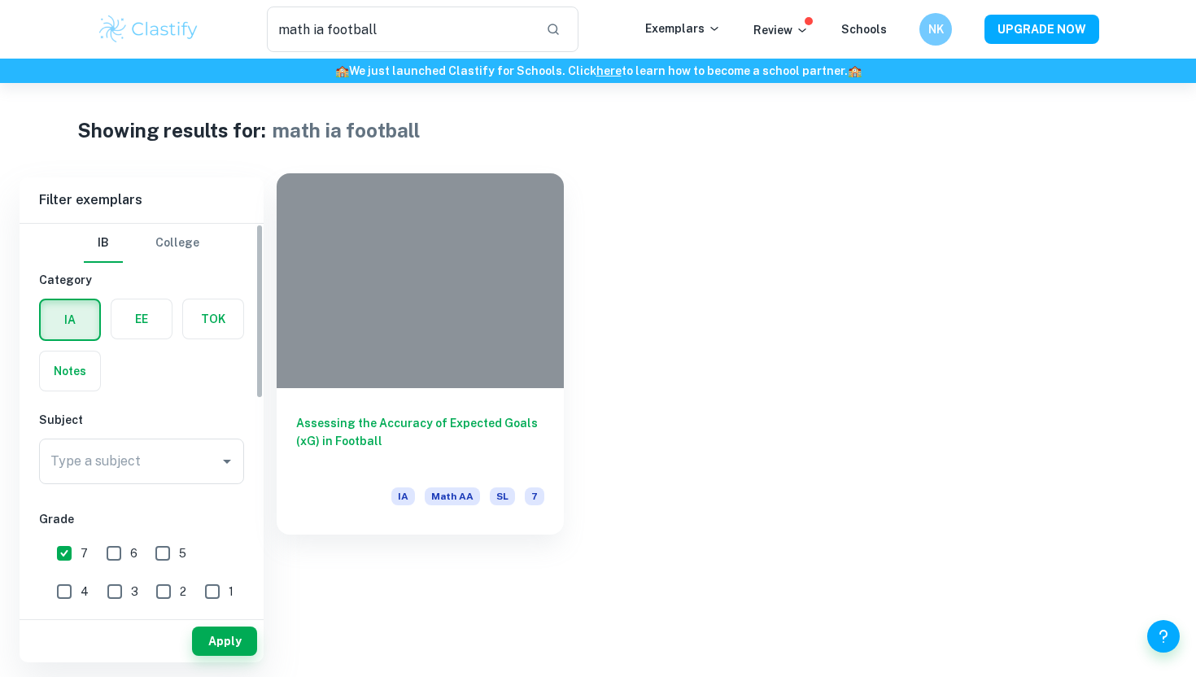
click at [365, 250] on div at bounding box center [420, 280] width 287 height 215
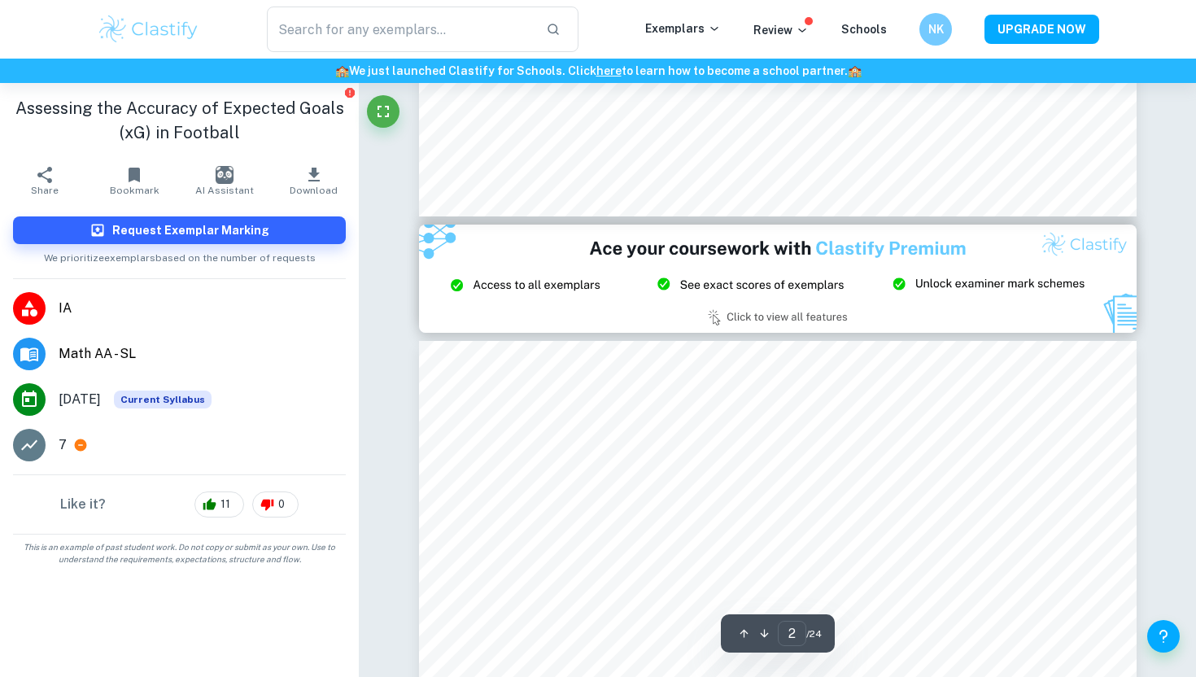
type input "3"
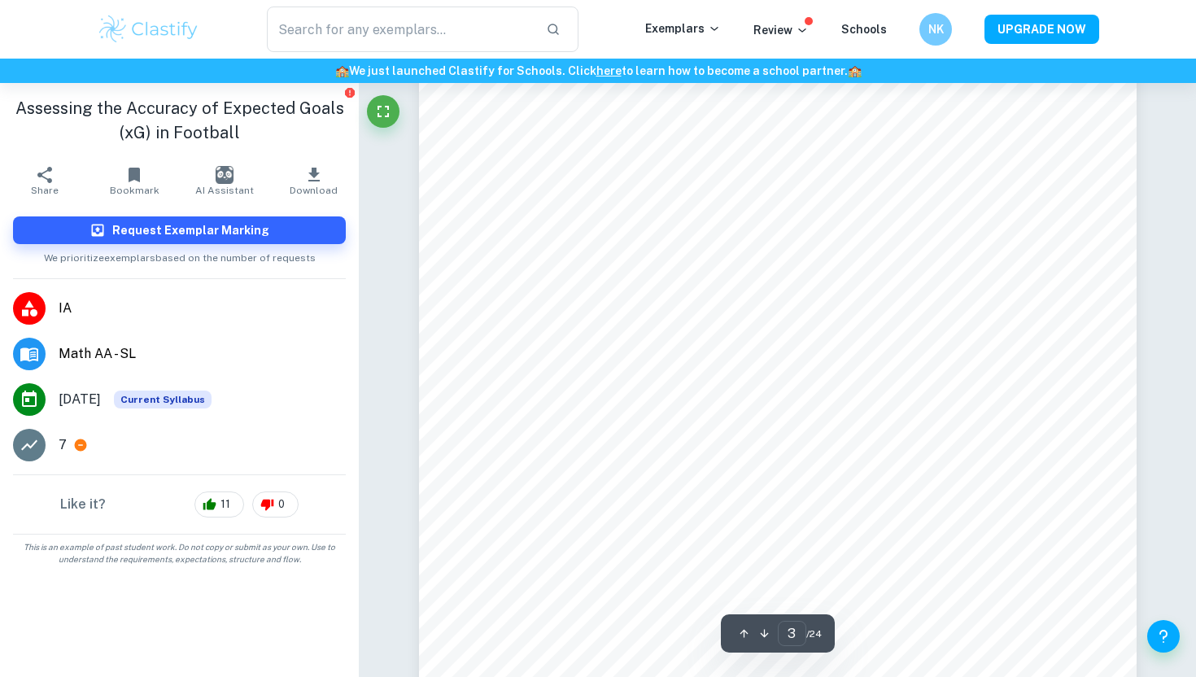
scroll to position [2137, 0]
type input "math ia football"
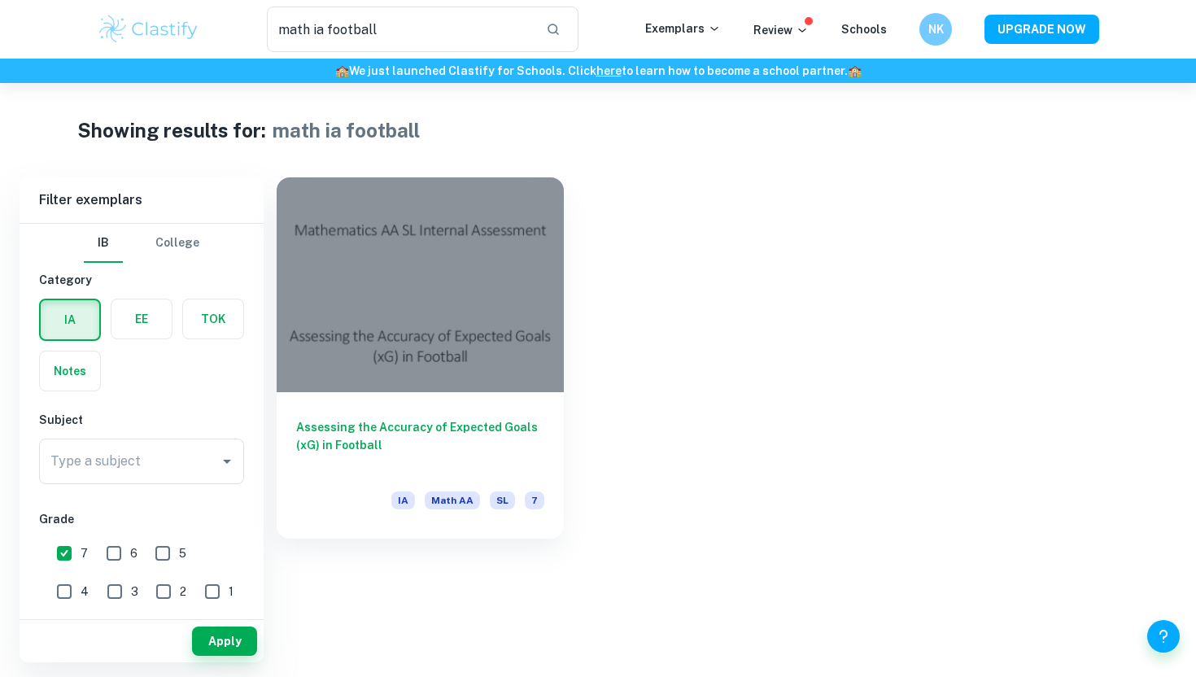
click at [113, 556] on input "6" at bounding box center [114, 553] width 33 height 33
checkbox input "true"
click at [237, 648] on button "Apply" at bounding box center [224, 640] width 65 height 29
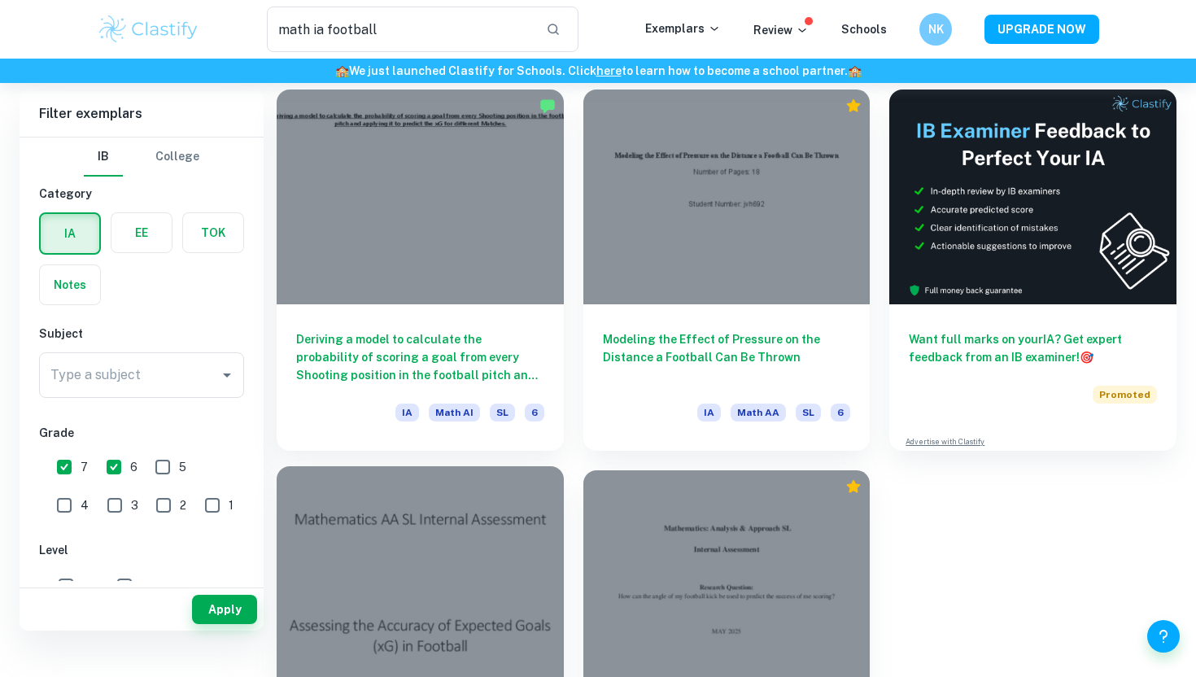
scroll to position [33, 0]
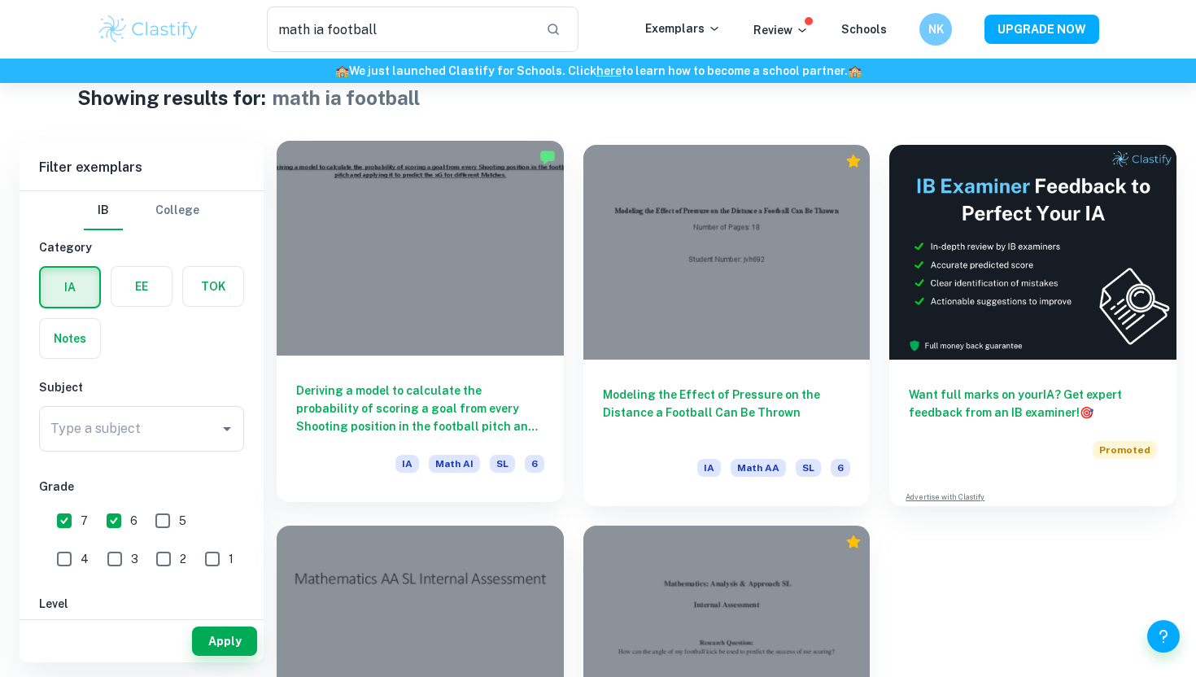
click at [444, 290] on div at bounding box center [420, 248] width 287 height 215
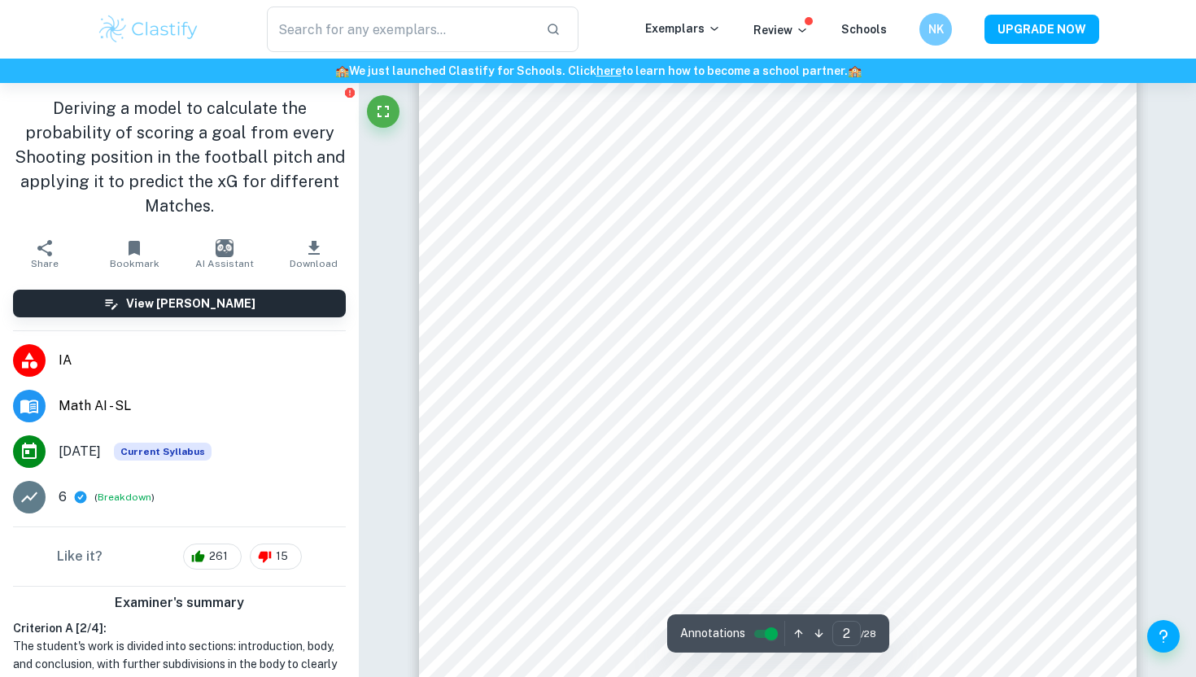
scroll to position [1179, 0]
type input "1"
type input "math ia football"
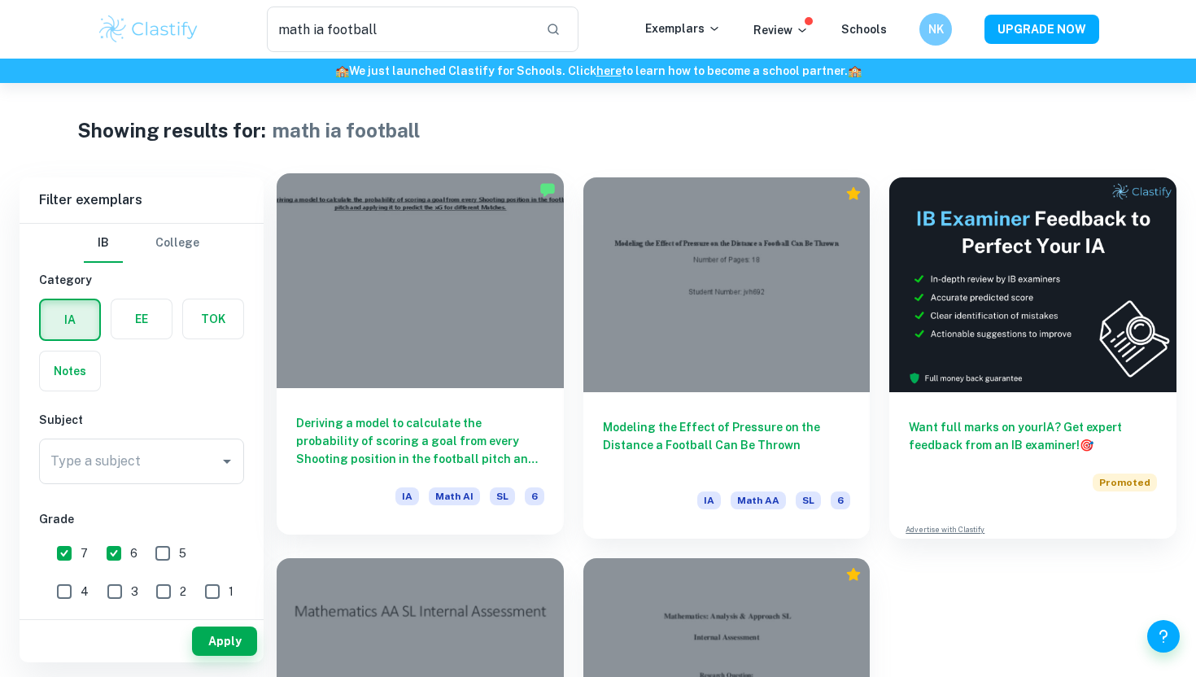
click at [452, 360] on div at bounding box center [420, 280] width 287 height 215
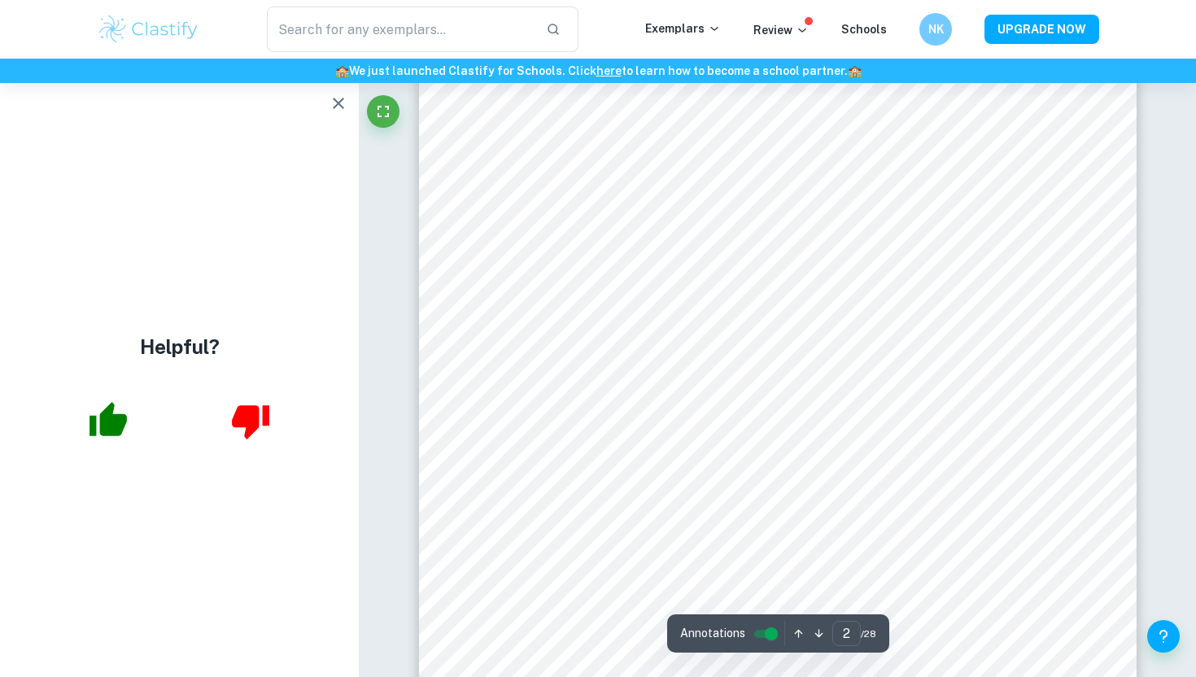
scroll to position [847, 0]
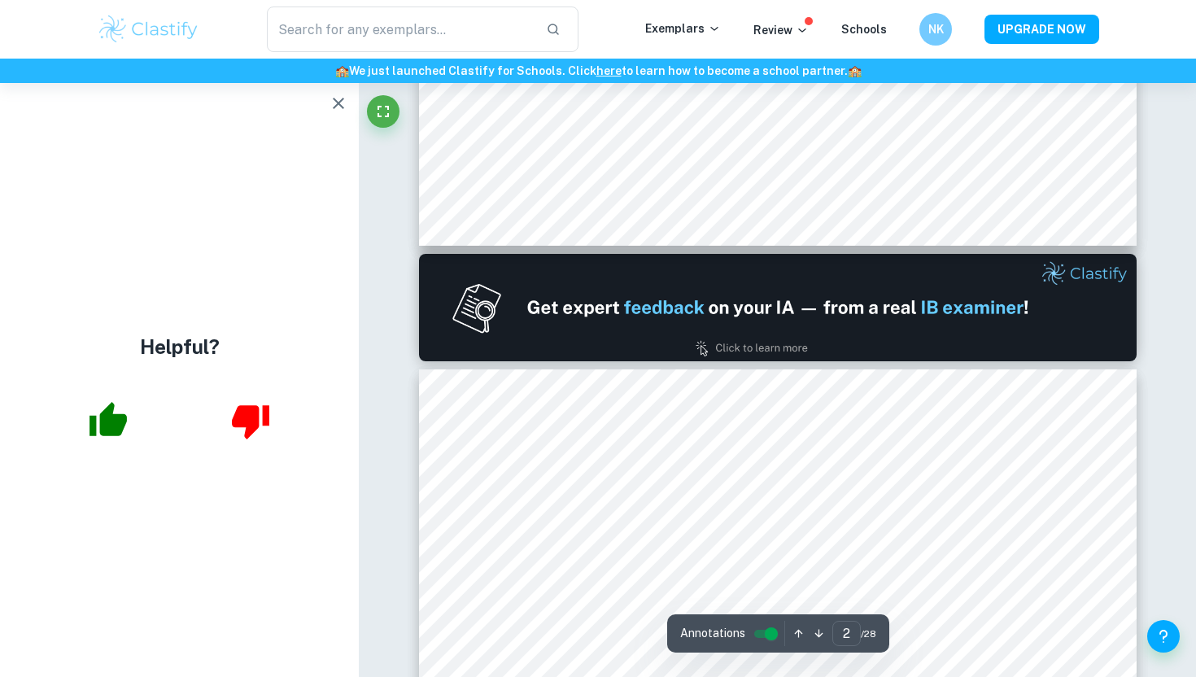
type input "1"
